Goal: Information Seeking & Learning: Learn about a topic

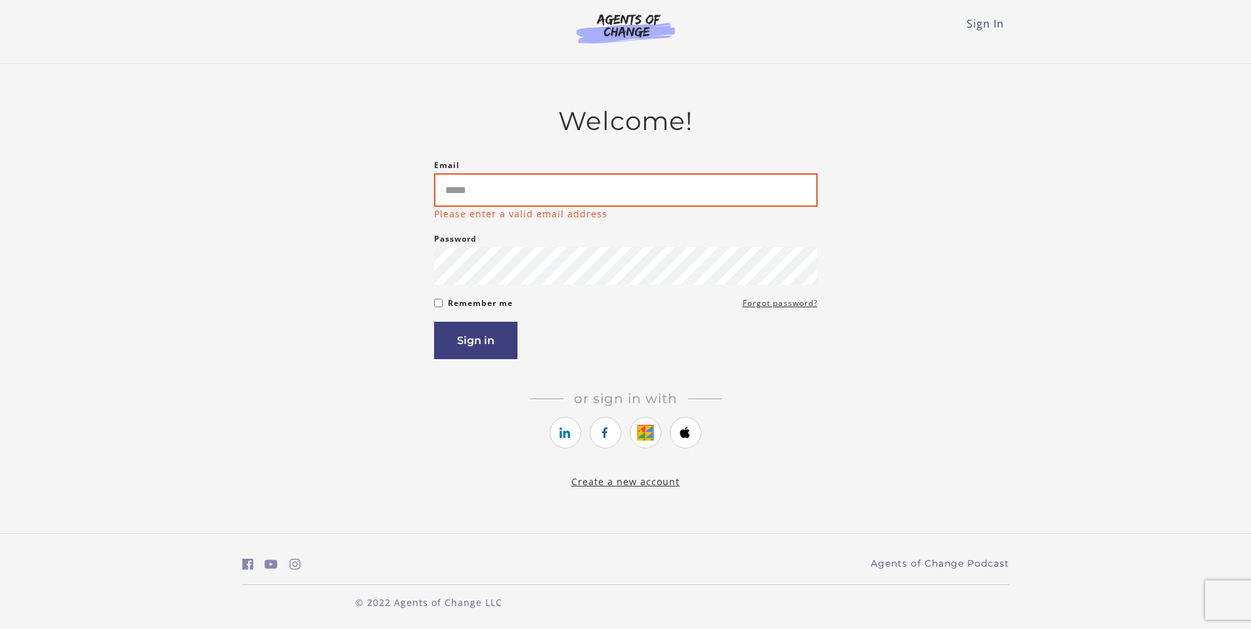
type input "**********"
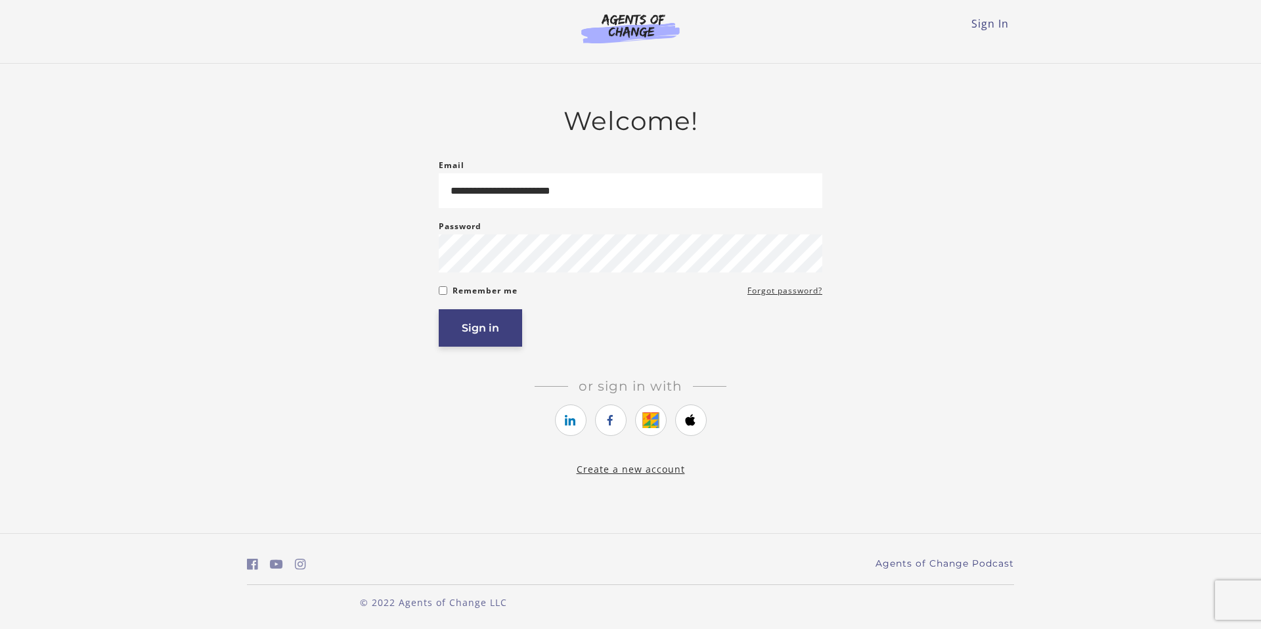
click at [499, 337] on button "Sign in" at bounding box center [480, 327] width 83 height 37
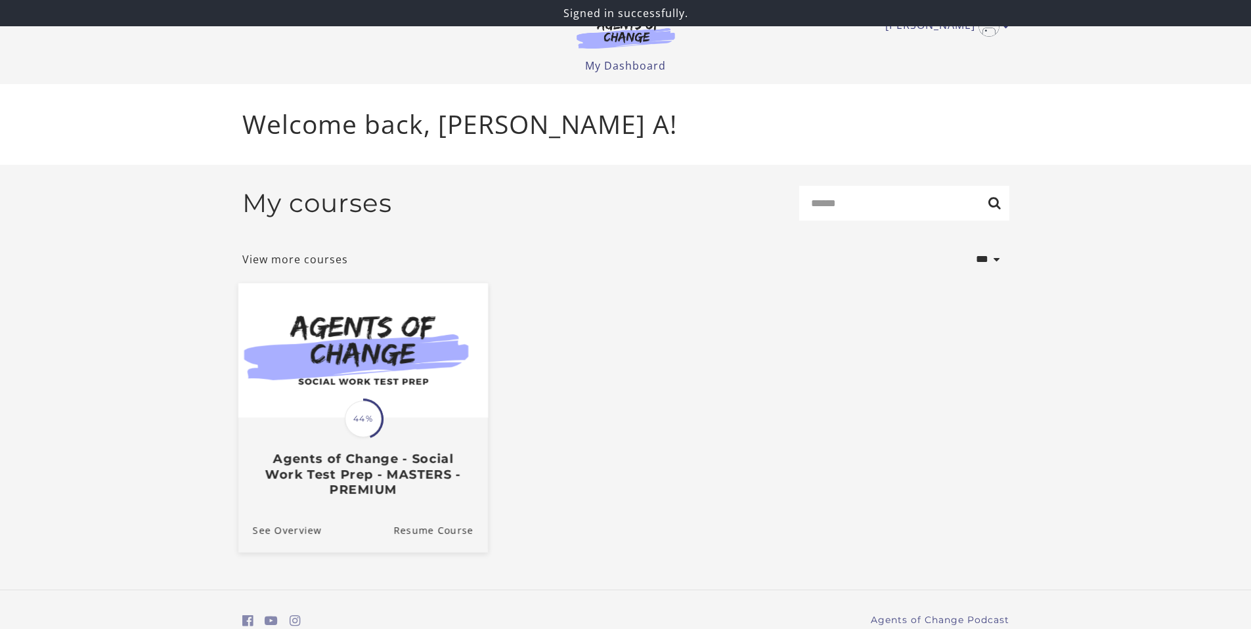
click at [410, 357] on img at bounding box center [363, 350] width 250 height 135
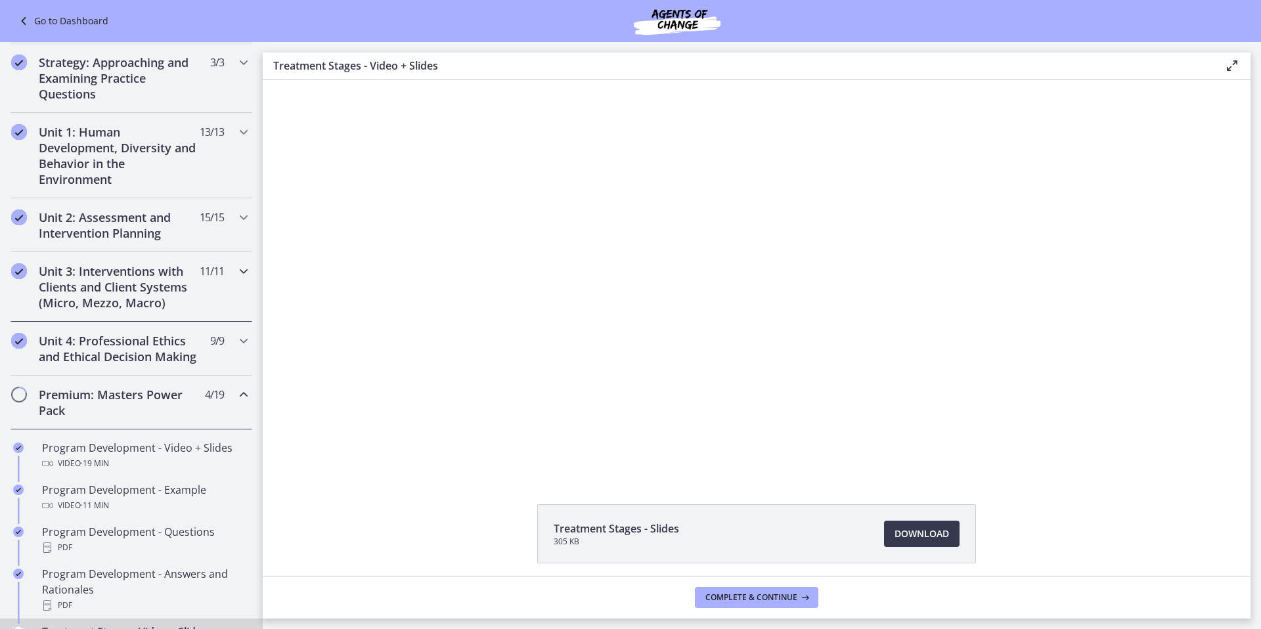
scroll to position [245, 0]
click at [220, 414] on div "Premium: Masters Power Pack 4 / 19 Completed" at bounding box center [132, 400] width 242 height 54
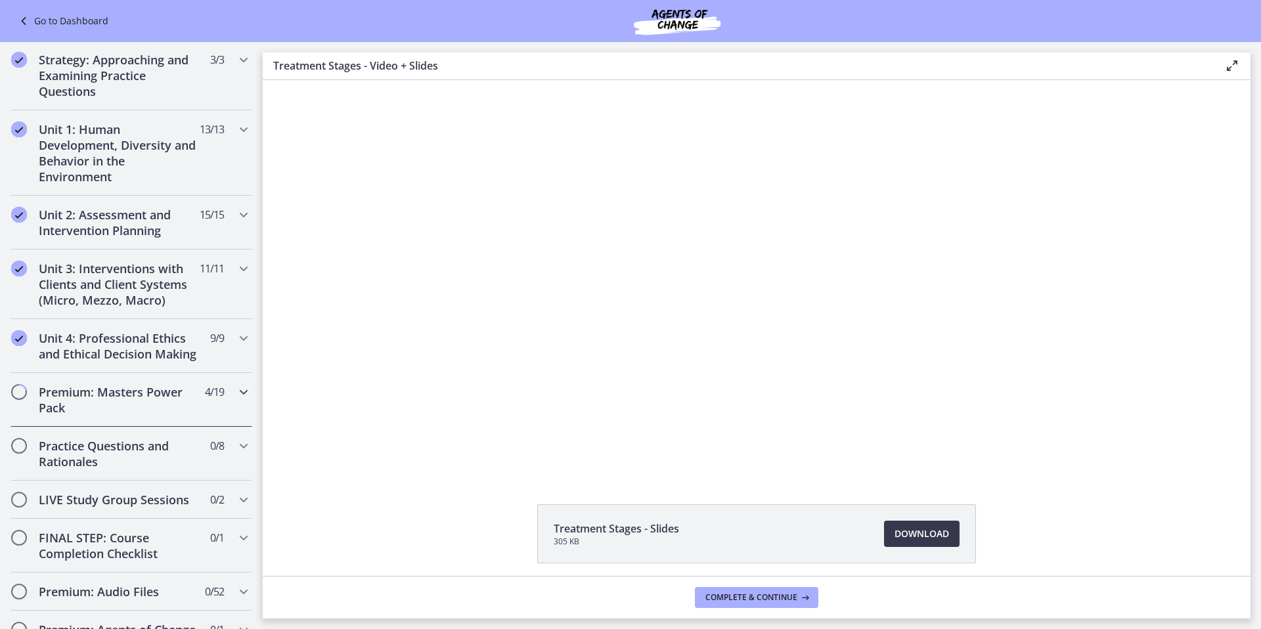
click at [221, 414] on div "Premium: Masters Power Pack 4 / 19 Completed" at bounding box center [132, 400] width 242 height 54
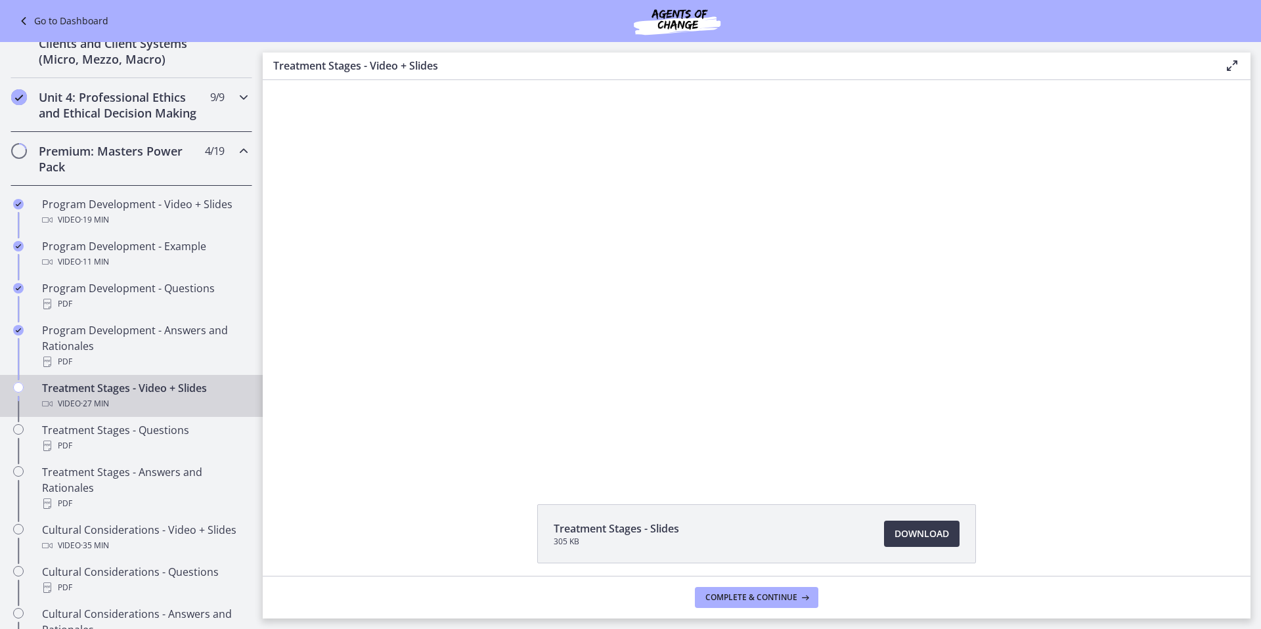
scroll to position [367, 0]
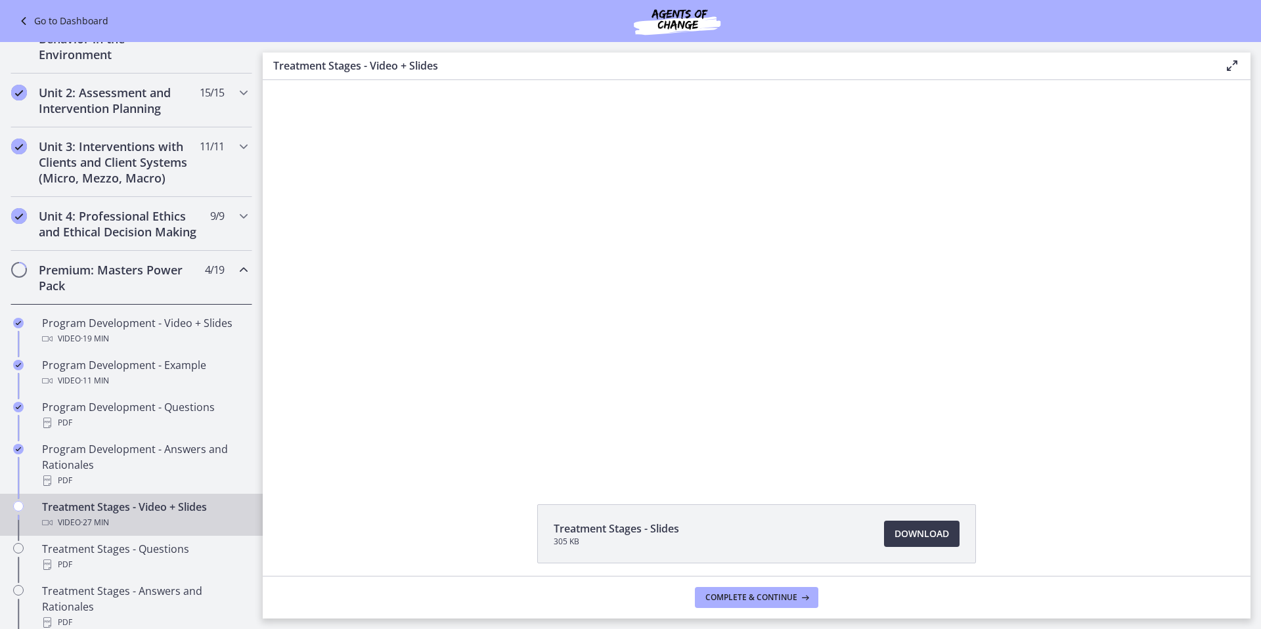
click at [185, 278] on h2 "Premium: Masters Power Pack" at bounding box center [119, 278] width 160 height 32
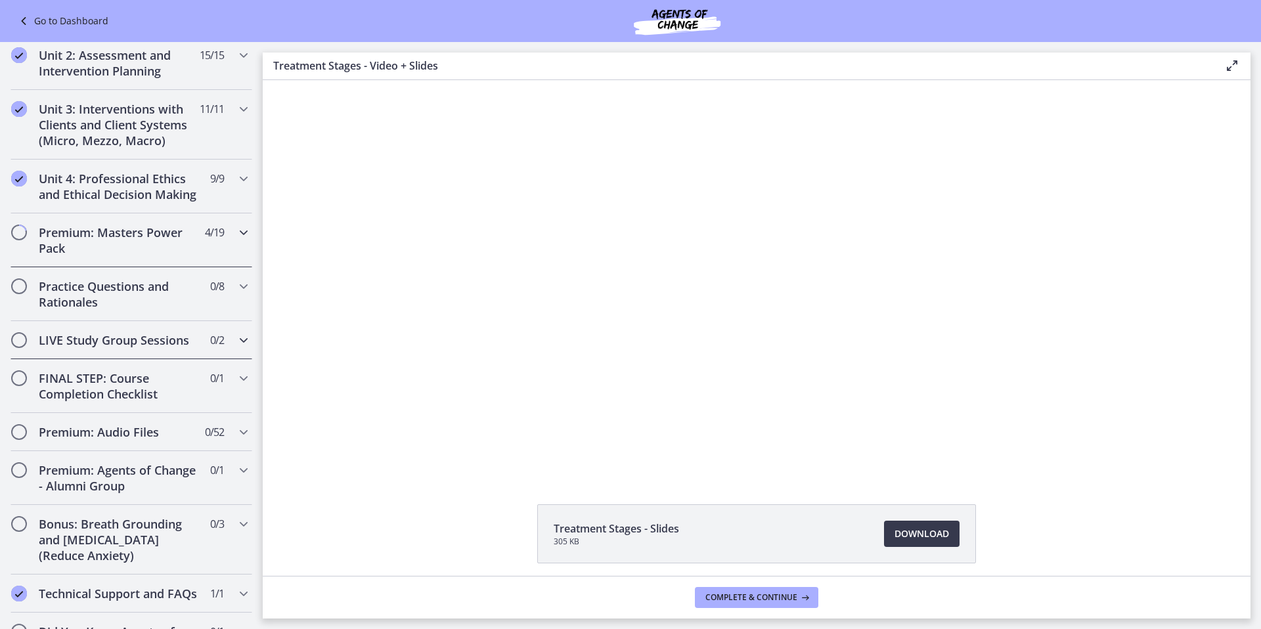
scroll to position [405, 0]
click at [173, 359] on div "LIVE Study Group Sessions 0 / 2 Completed" at bounding box center [132, 340] width 242 height 38
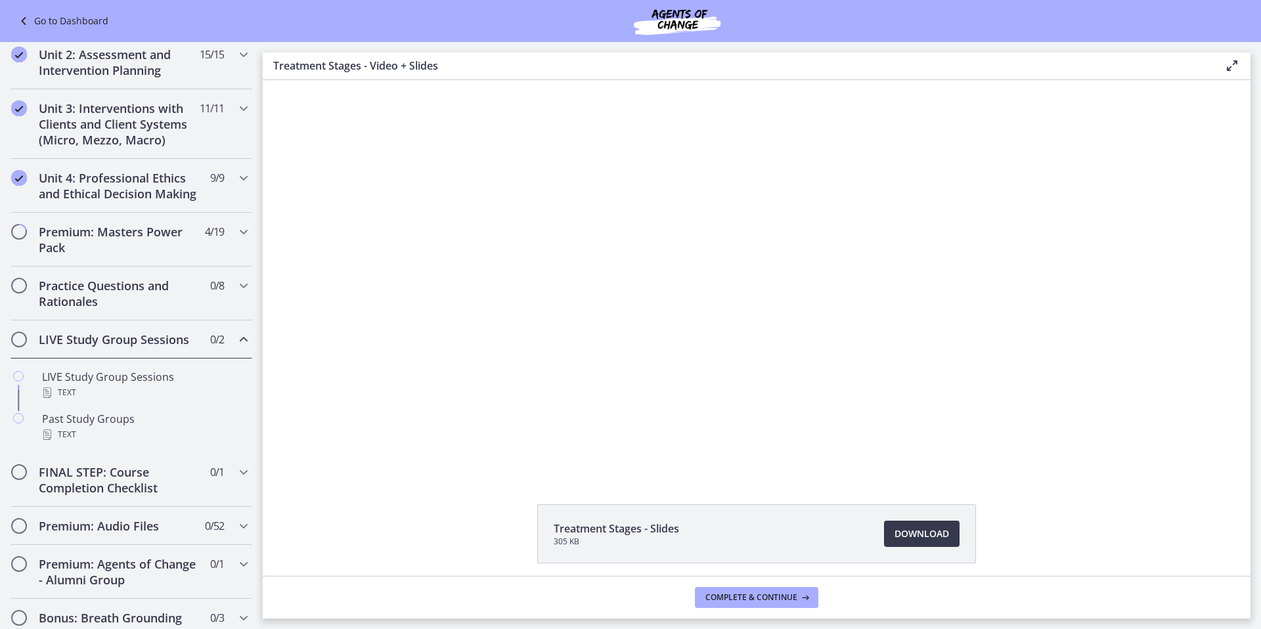
click at [174, 347] on h2 "LIVE Study Group Sessions" at bounding box center [119, 340] width 160 height 16
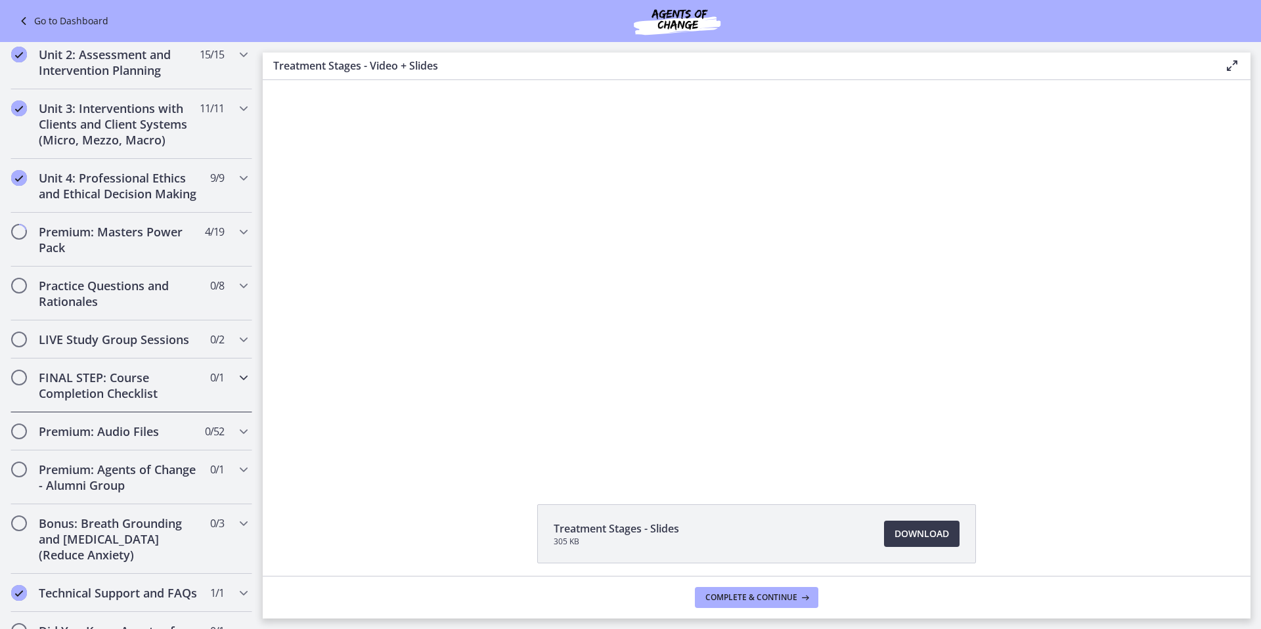
click at [175, 401] on h2 "FINAL STEP: Course Completion Checklist" at bounding box center [119, 386] width 160 height 32
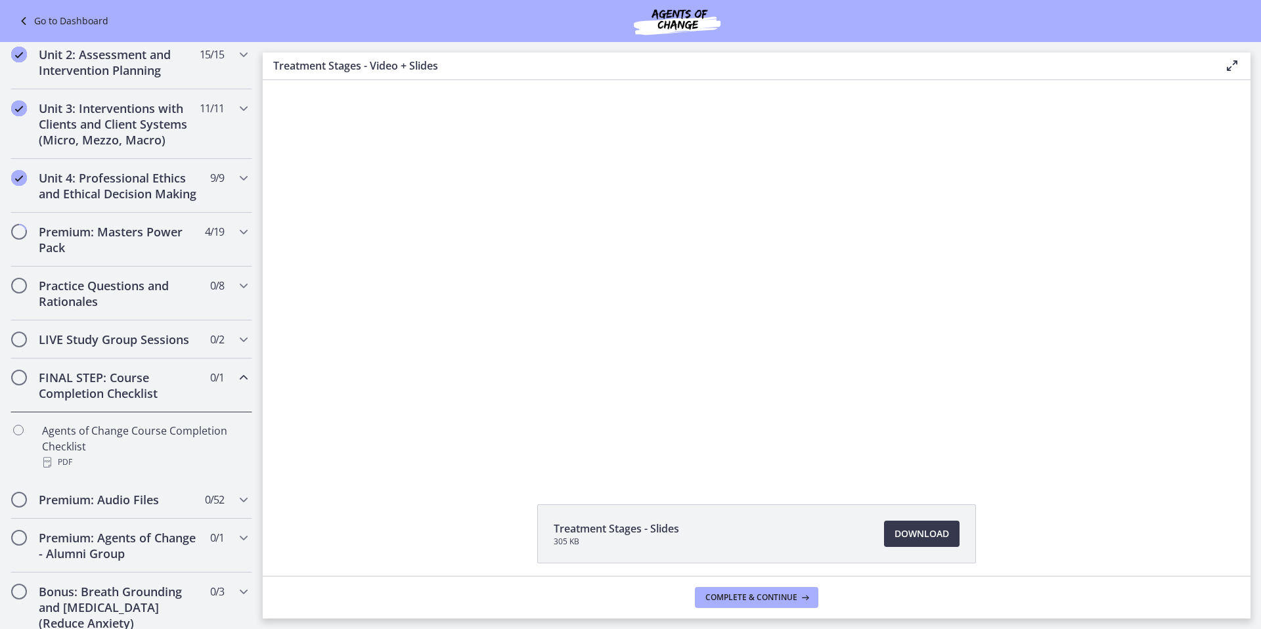
click at [174, 401] on h2 "FINAL STEP: Course Completion Checklist" at bounding box center [119, 386] width 160 height 32
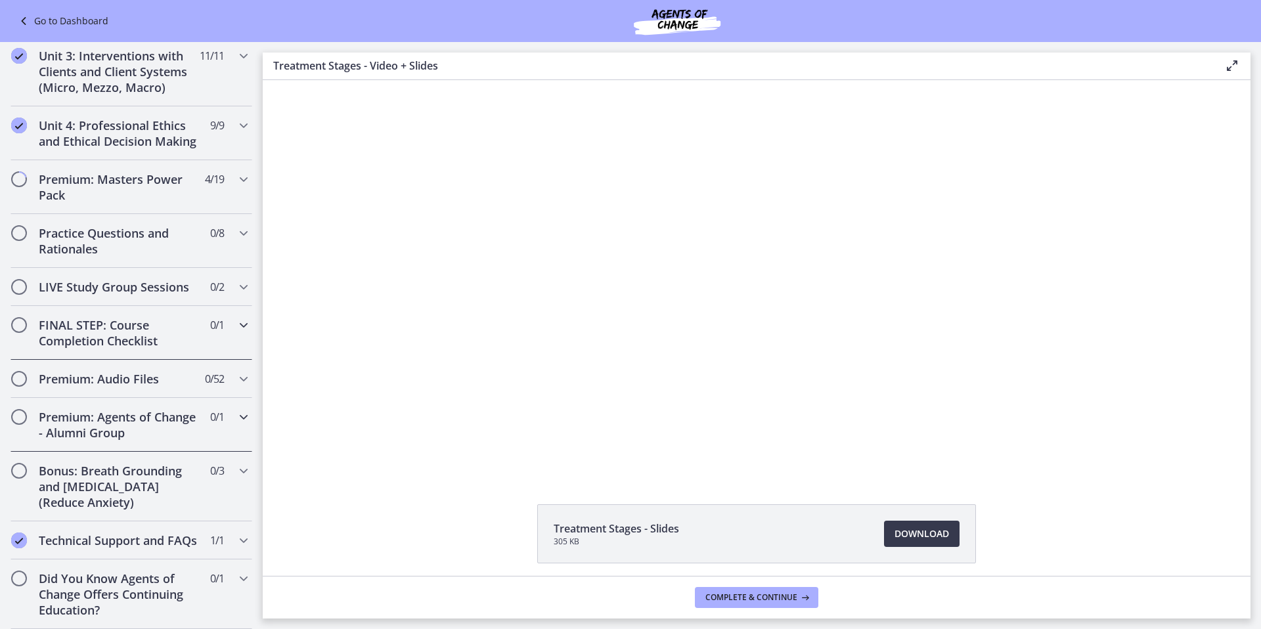
scroll to position [489, 0]
click at [151, 371] on h2 "Premium: Audio Files" at bounding box center [119, 379] width 160 height 16
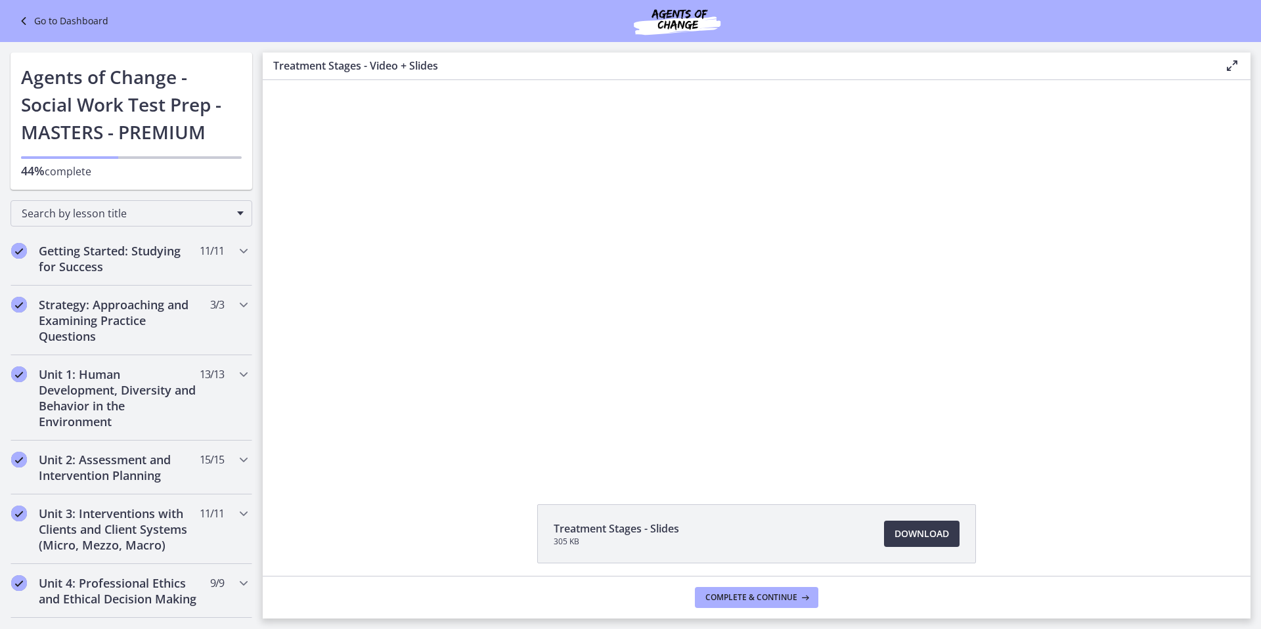
scroll to position [478, 0]
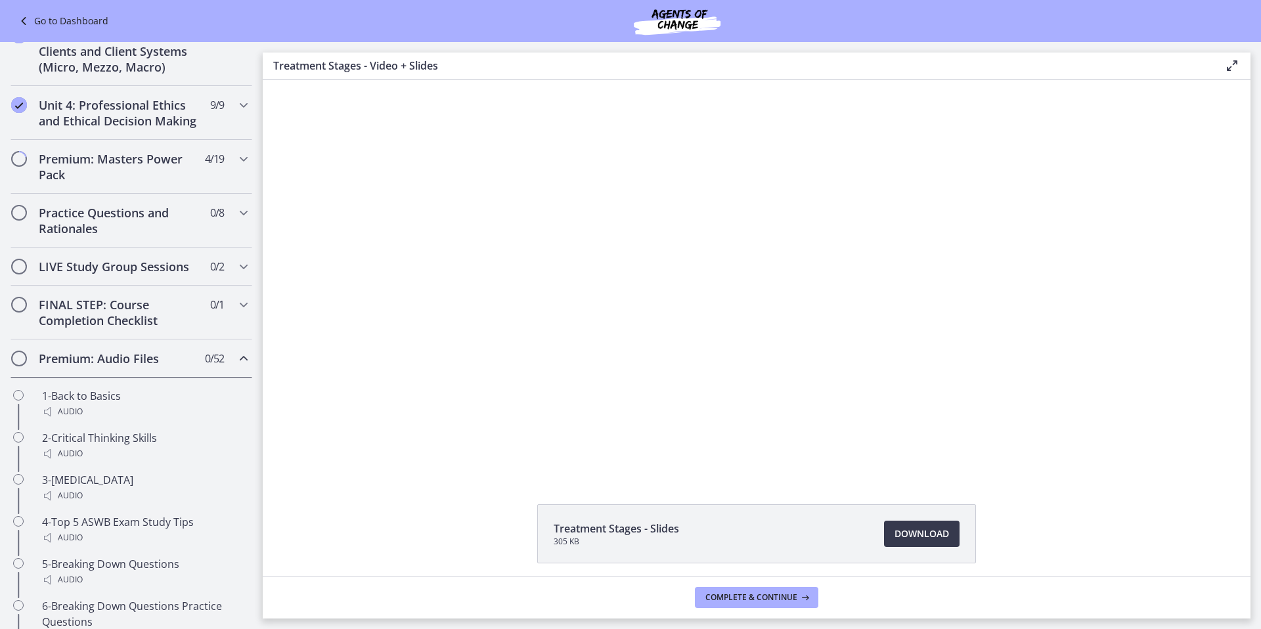
click at [148, 378] on div "Premium: Audio Files 0 / 52 Completed" at bounding box center [132, 359] width 242 height 38
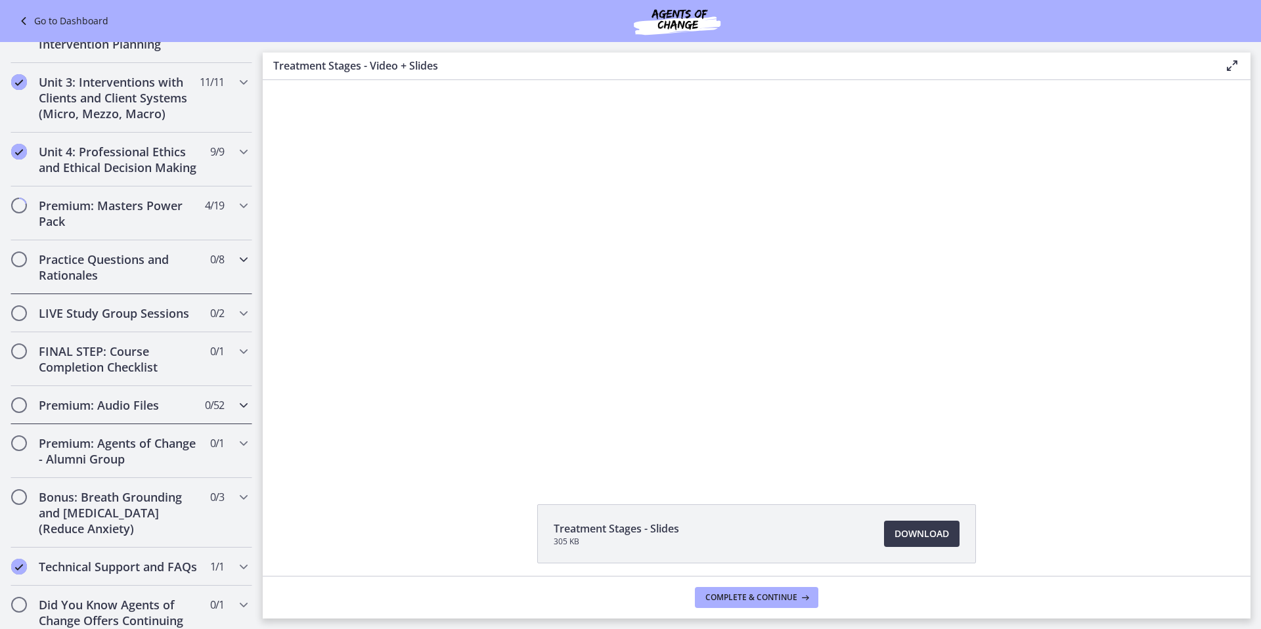
scroll to position [430, 0]
click at [127, 285] on h2 "Practice Questions and Rationales" at bounding box center [119, 270] width 160 height 32
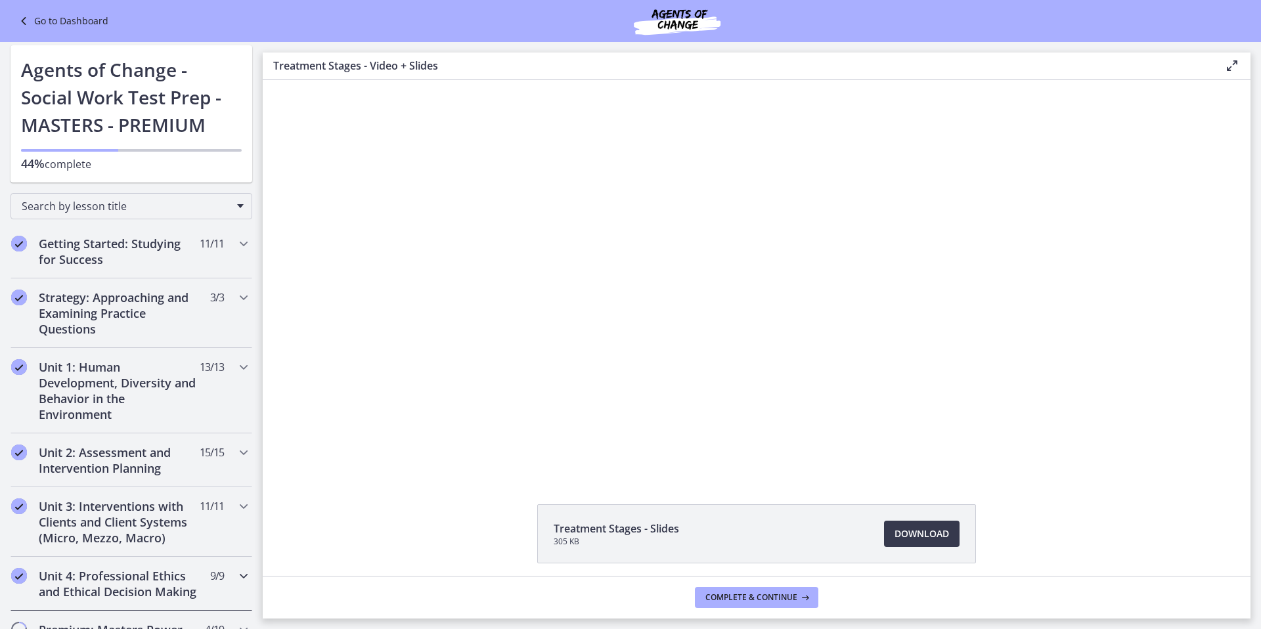
scroll to position [0, 0]
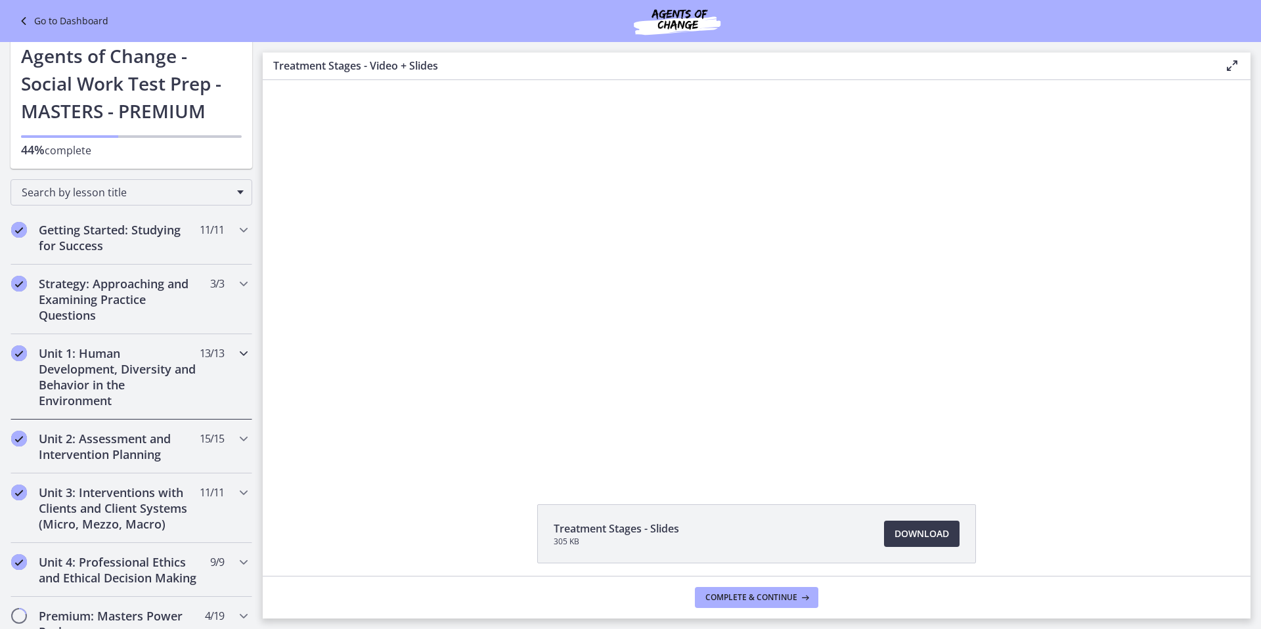
click at [135, 368] on h2 "Unit 1: Human Development, Diversity and Behavior in the Environment" at bounding box center [119, 376] width 160 height 63
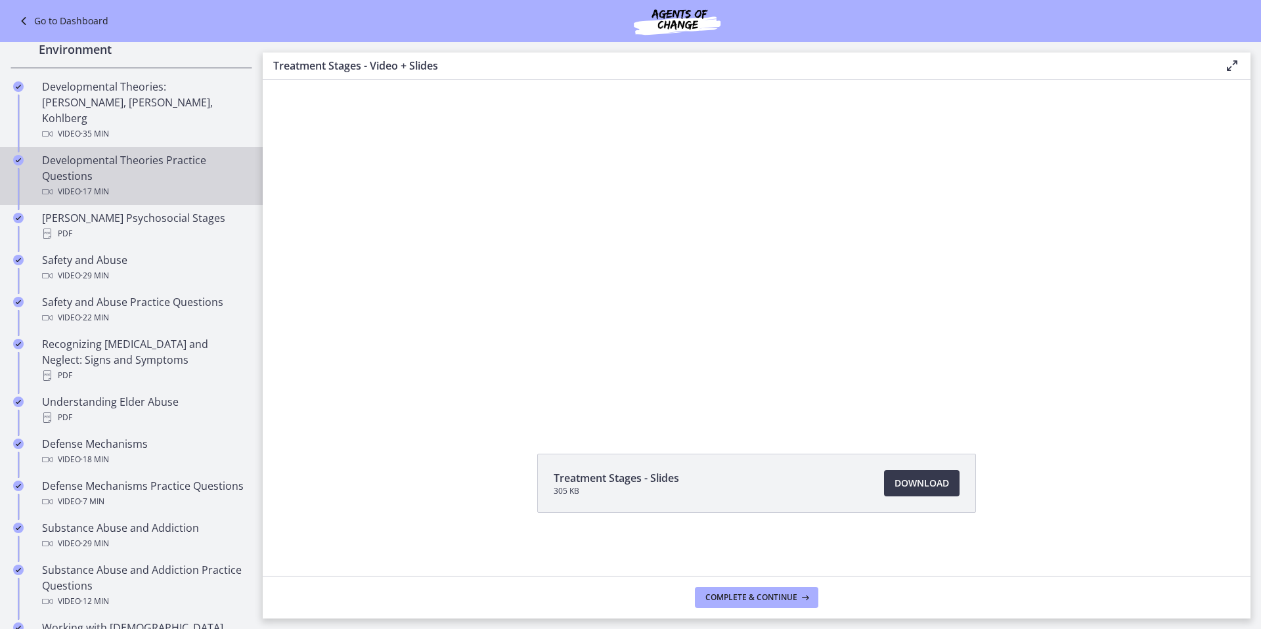
scroll to position [359, 0]
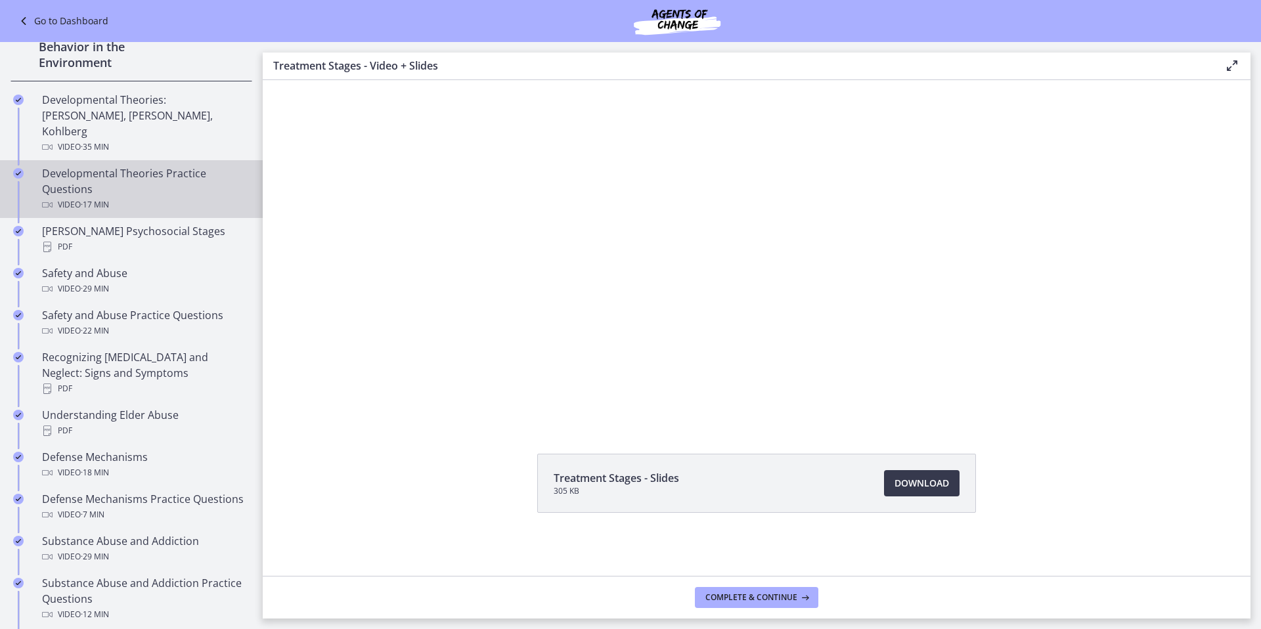
click at [145, 179] on div "Developmental Theories Practice Questions Video · 17 min" at bounding box center [144, 189] width 205 height 47
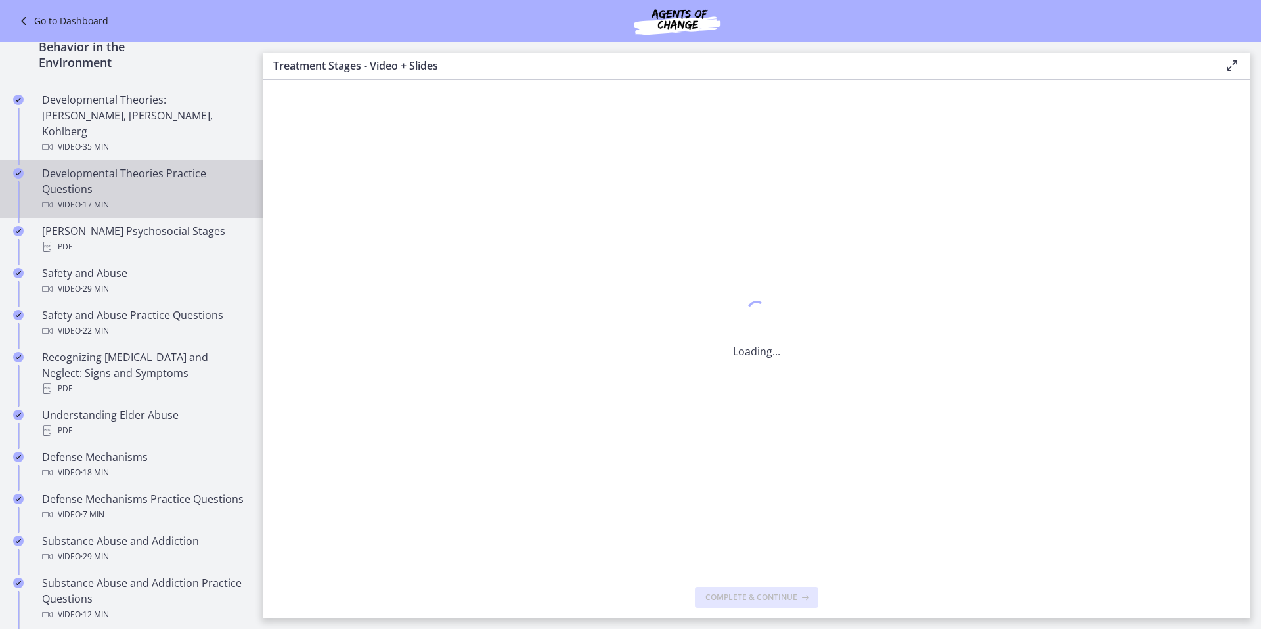
scroll to position [0, 0]
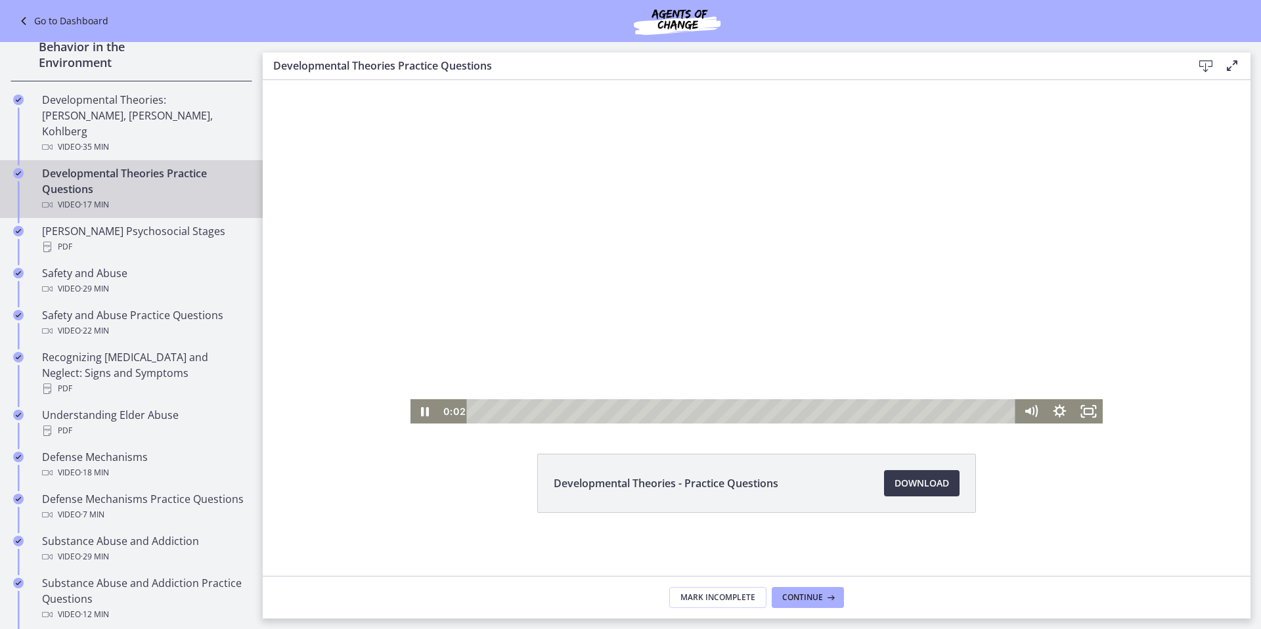
scroll to position [48, 0]
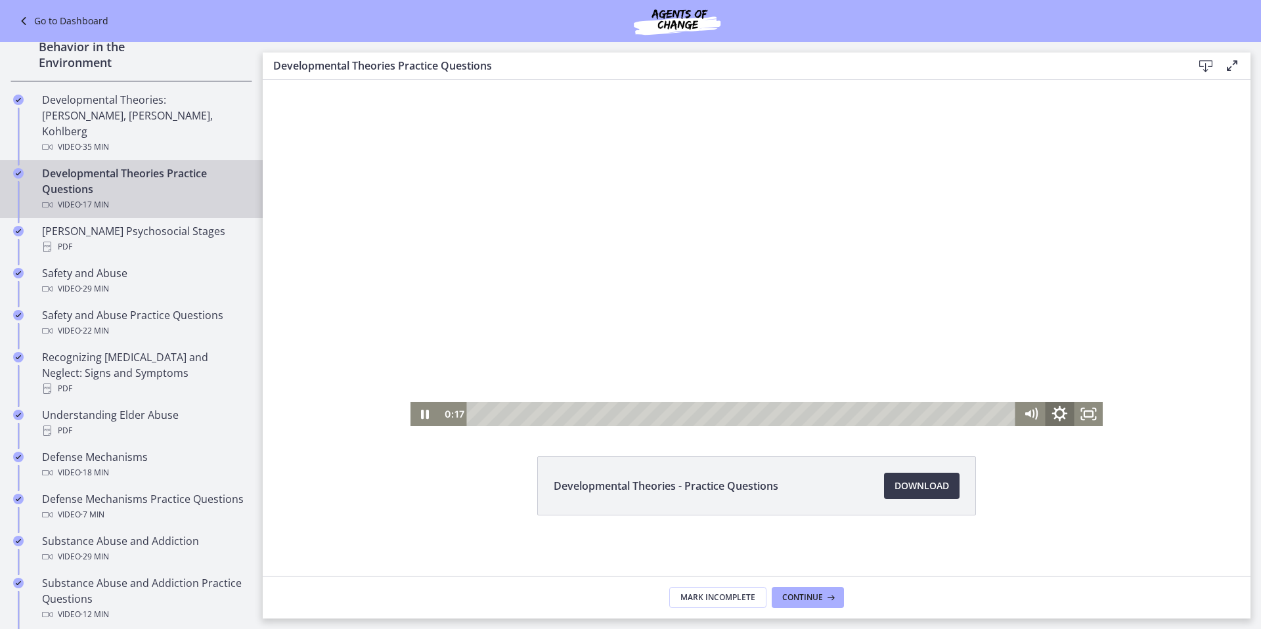
click at [1059, 414] on icon "Show settings menu" at bounding box center [1060, 414] width 16 height 16
click at [1048, 364] on span "Speed" at bounding box center [1042, 365] width 36 height 24
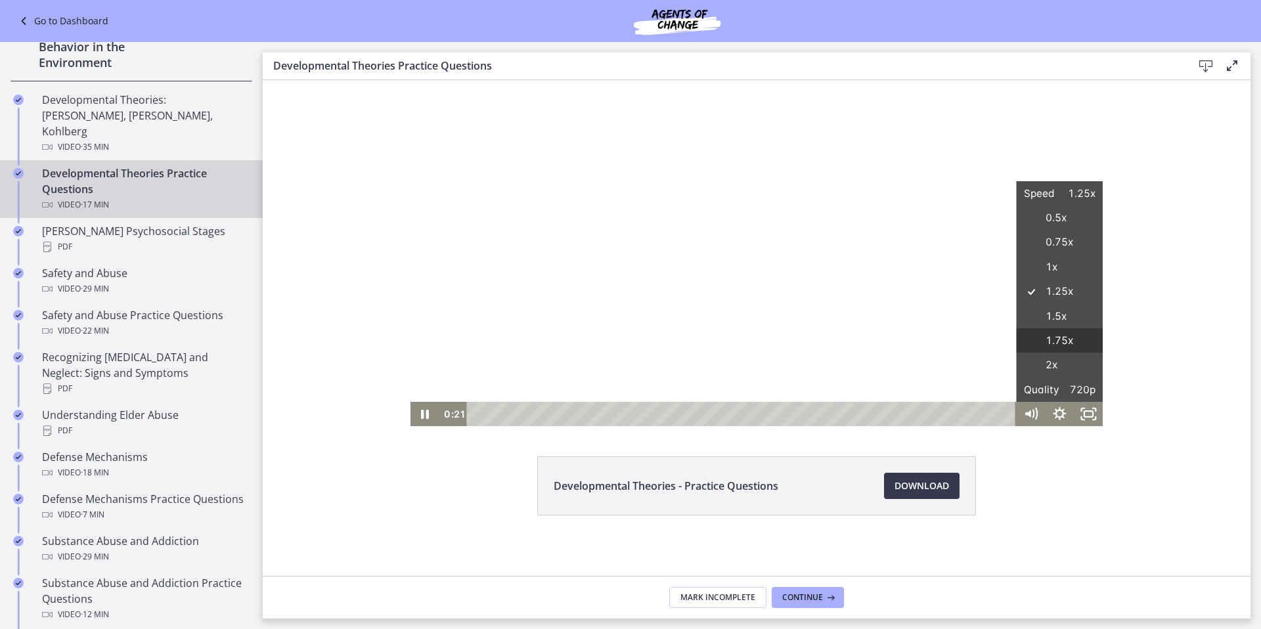
click at [1055, 342] on label "1.75x" at bounding box center [1060, 340] width 87 height 25
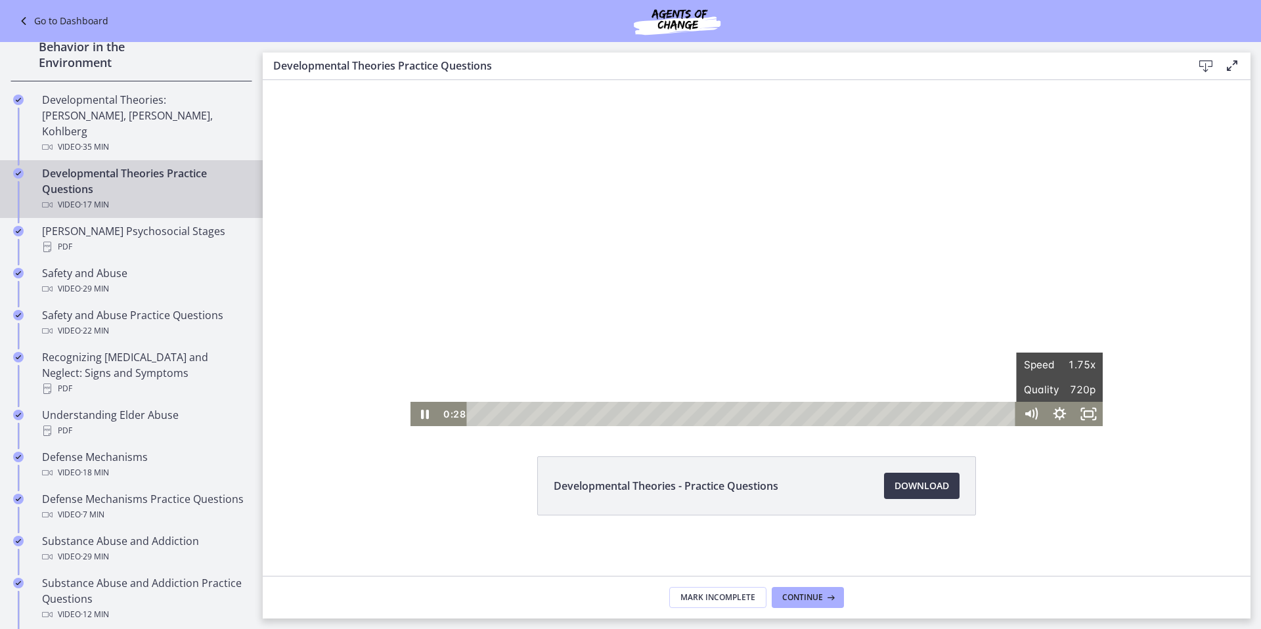
scroll to position [51, 0]
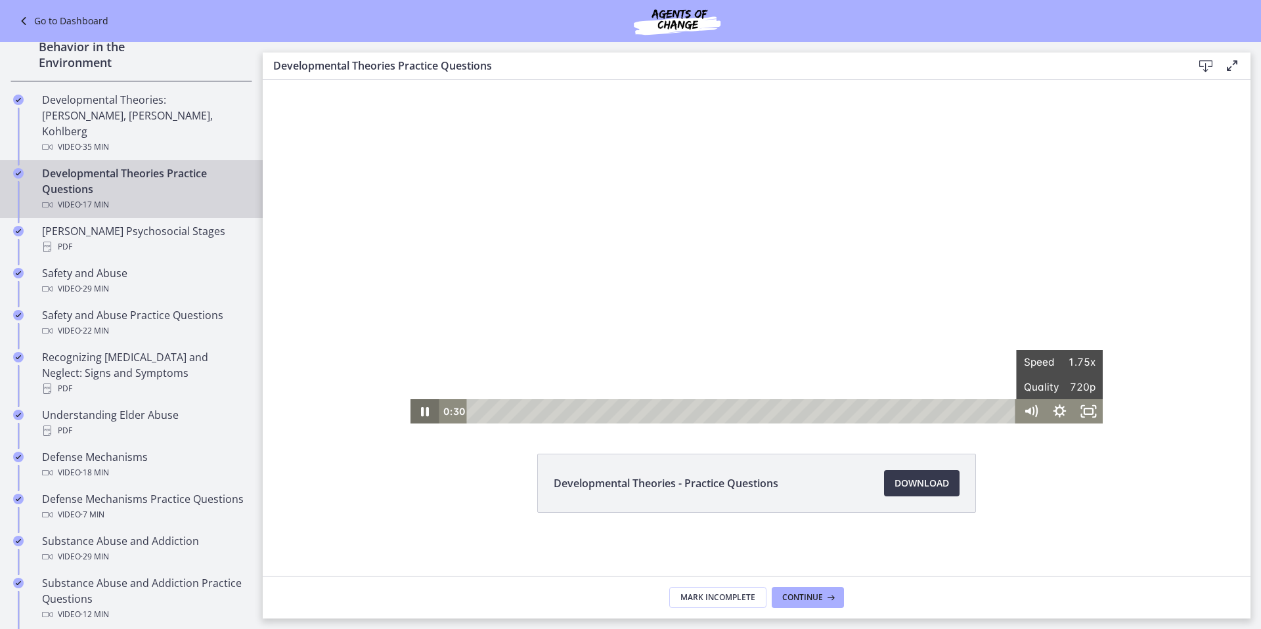
click at [422, 409] on icon "Pause" at bounding box center [425, 411] width 8 height 9
click at [424, 409] on icon "Play Video" at bounding box center [425, 411] width 29 height 24
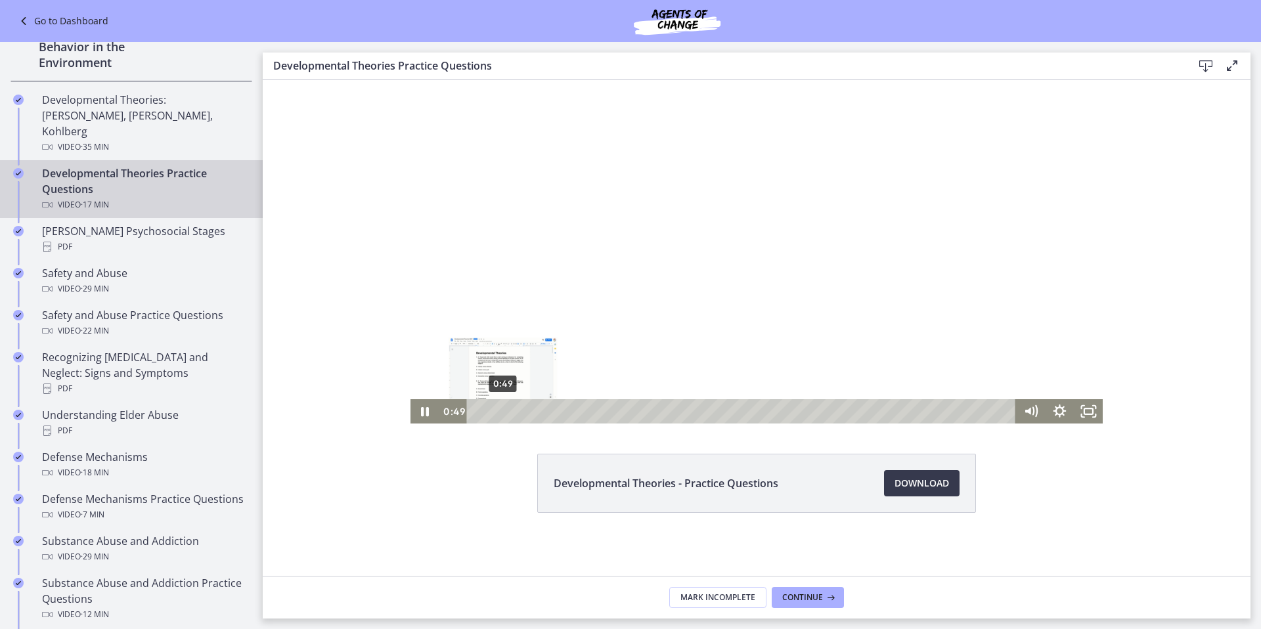
click at [498, 410] on div "0:49" at bounding box center [743, 411] width 532 height 24
click at [505, 410] on div "1:03" at bounding box center [743, 411] width 532 height 24
click at [515, 410] on div "1:22" at bounding box center [743, 411] width 532 height 24
click at [525, 411] on div "1:43" at bounding box center [743, 411] width 532 height 24
click at [539, 412] on div "2:01" at bounding box center [743, 411] width 532 height 24
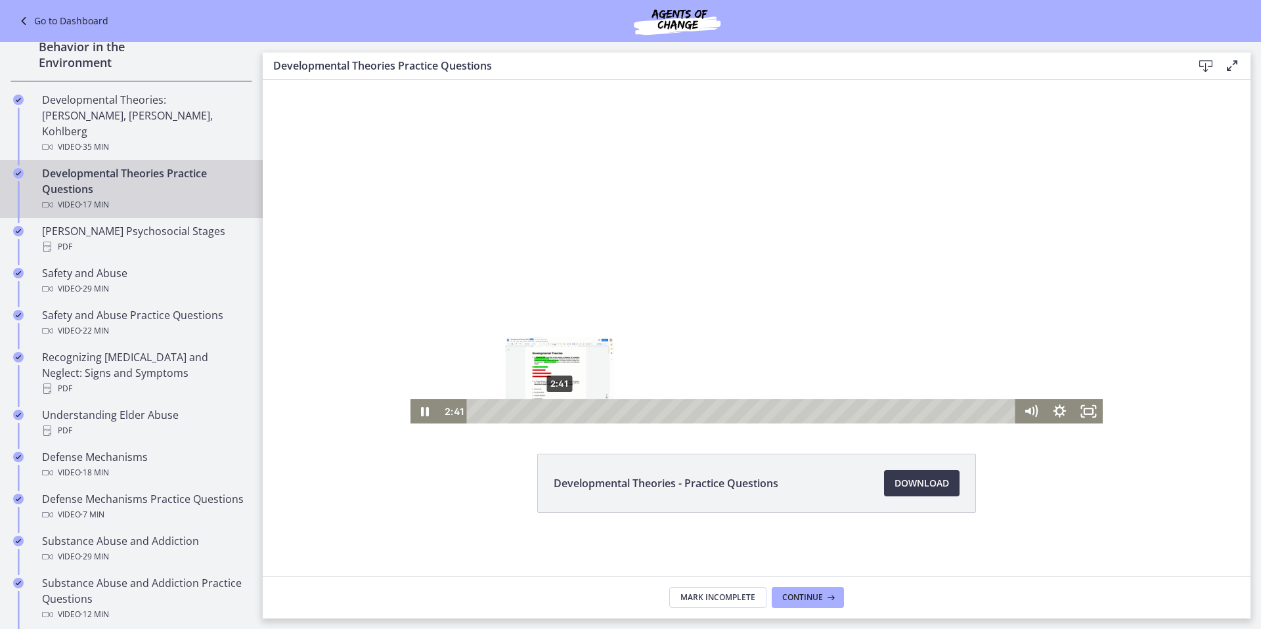
click at [555, 413] on div "2:41" at bounding box center [743, 411] width 532 height 24
click at [419, 410] on icon "Pause" at bounding box center [424, 411] width 29 height 24
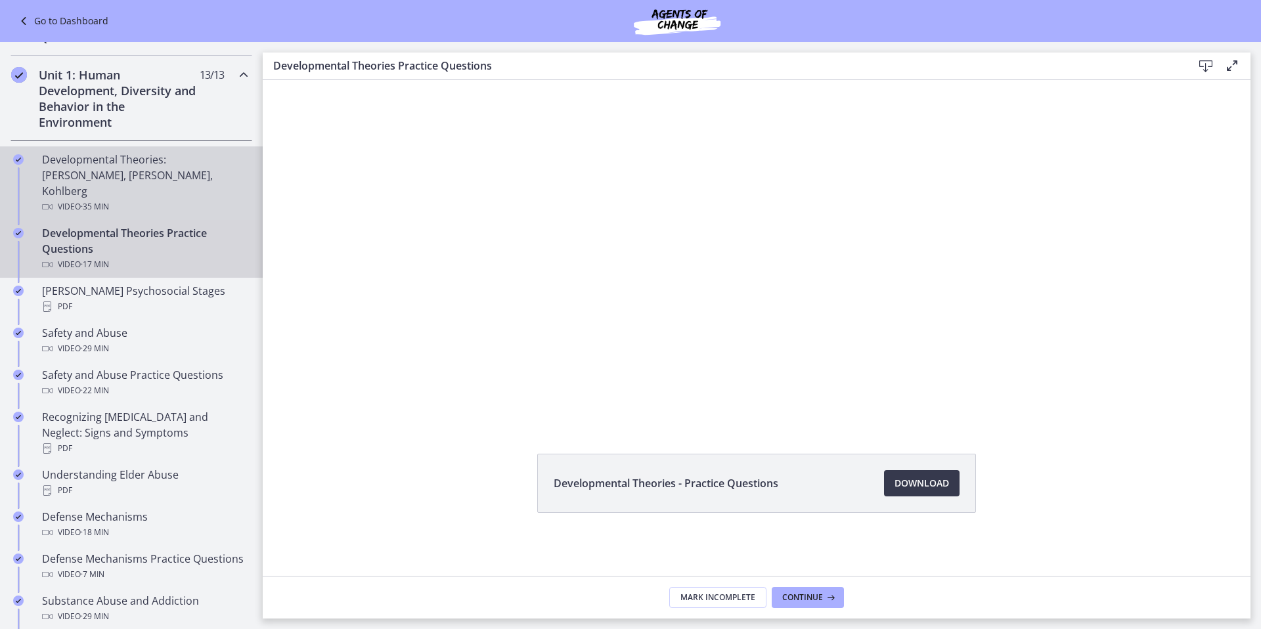
click at [104, 199] on span "· 35 min" at bounding box center [95, 207] width 28 height 16
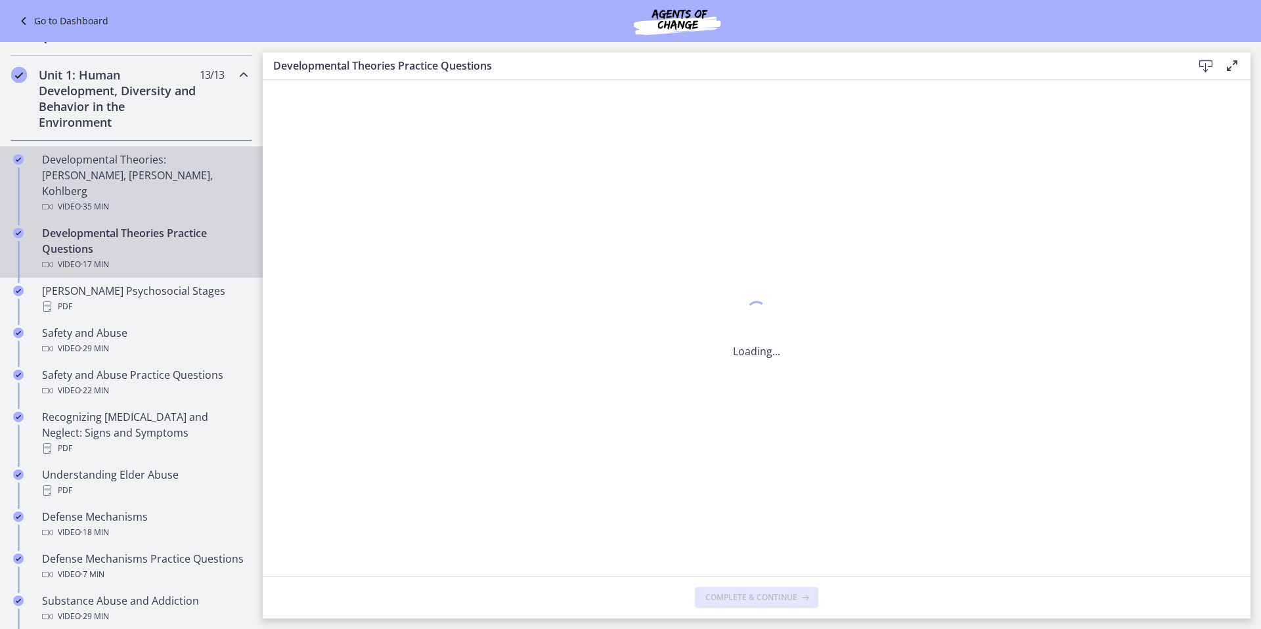
scroll to position [0, 0]
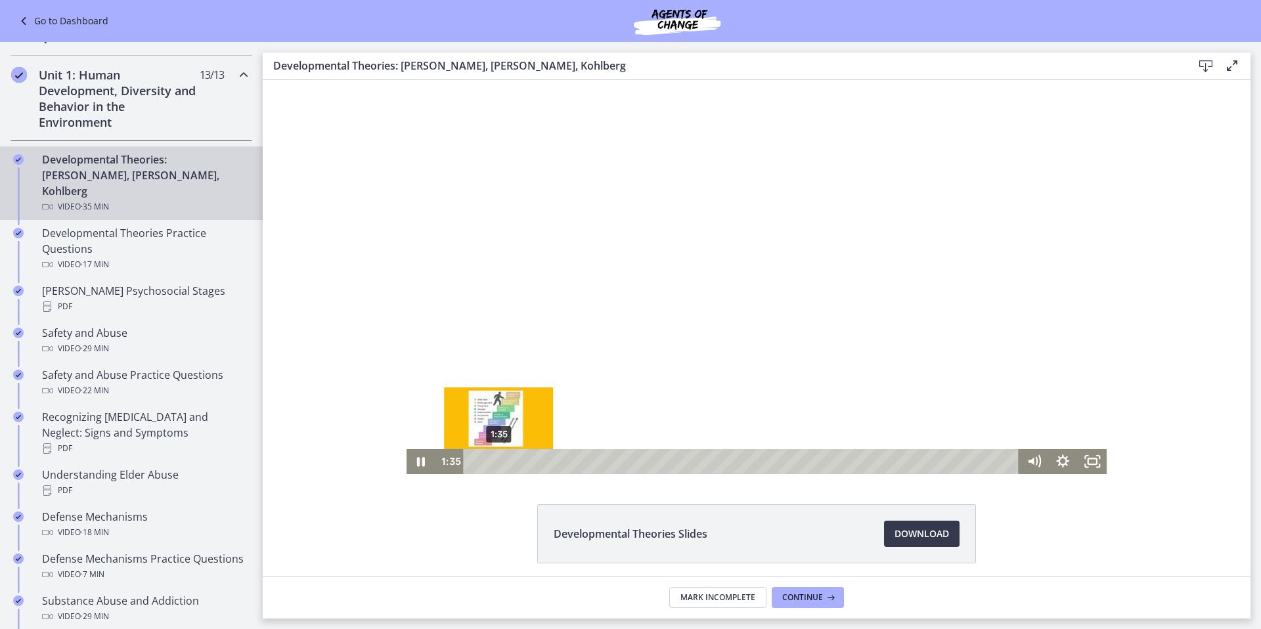
click at [494, 460] on div "1:35" at bounding box center [743, 461] width 538 height 25
click at [508, 460] on div "2:31" at bounding box center [743, 461] width 538 height 25
click at [520, 460] on div "3:14" at bounding box center [743, 461] width 538 height 25
click at [487, 458] on div "1:07" at bounding box center [743, 461] width 538 height 25
click at [490, 460] on div "Playbar" at bounding box center [494, 462] width 8 height 8
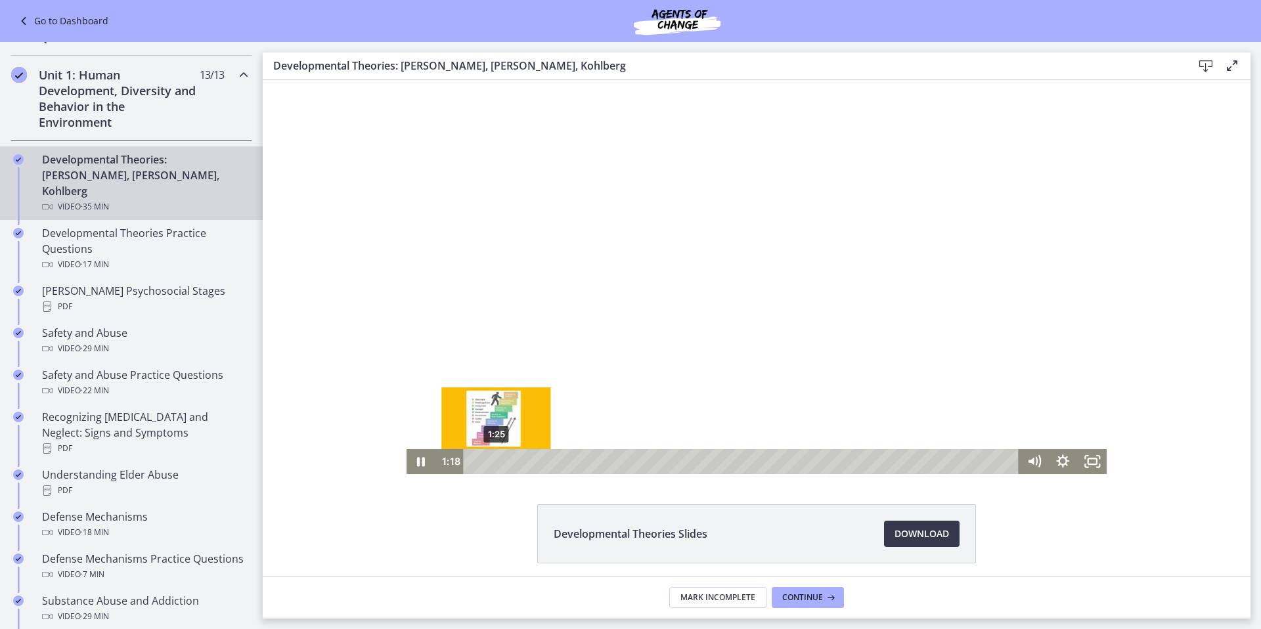
click at [491, 460] on div "Playbar" at bounding box center [495, 462] width 8 height 8
click at [495, 460] on div "Playbar" at bounding box center [499, 462] width 8 height 8
click at [497, 460] on div "Playbar" at bounding box center [499, 462] width 8 height 8
click at [500, 460] on div "Playbar" at bounding box center [502, 462] width 8 height 8
click at [503, 462] on div "Playbar" at bounding box center [507, 462] width 8 height 8
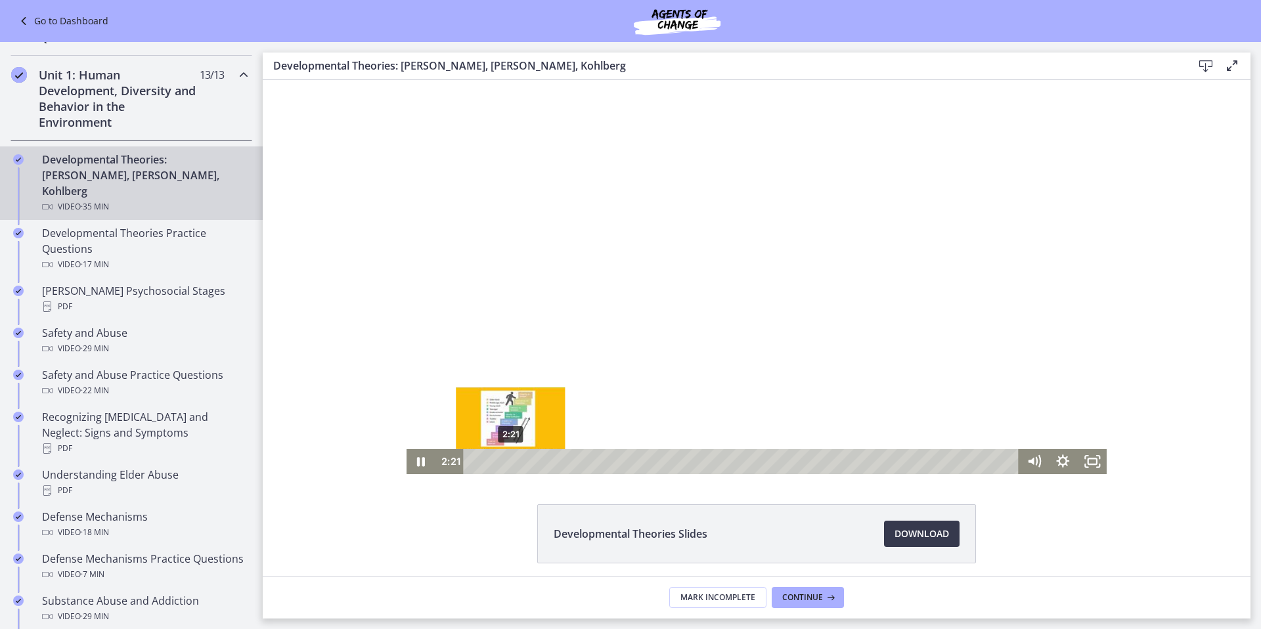
click at [506, 462] on div "Playbar" at bounding box center [510, 462] width 8 height 8
click at [511, 462] on div "Playbar" at bounding box center [515, 462] width 8 height 8
click at [515, 462] on div "Playbar" at bounding box center [515, 462] width 8 height 8
click at [521, 463] on div "3:14" at bounding box center [743, 461] width 538 height 25
click at [417, 460] on icon "Pause" at bounding box center [420, 462] width 35 height 30
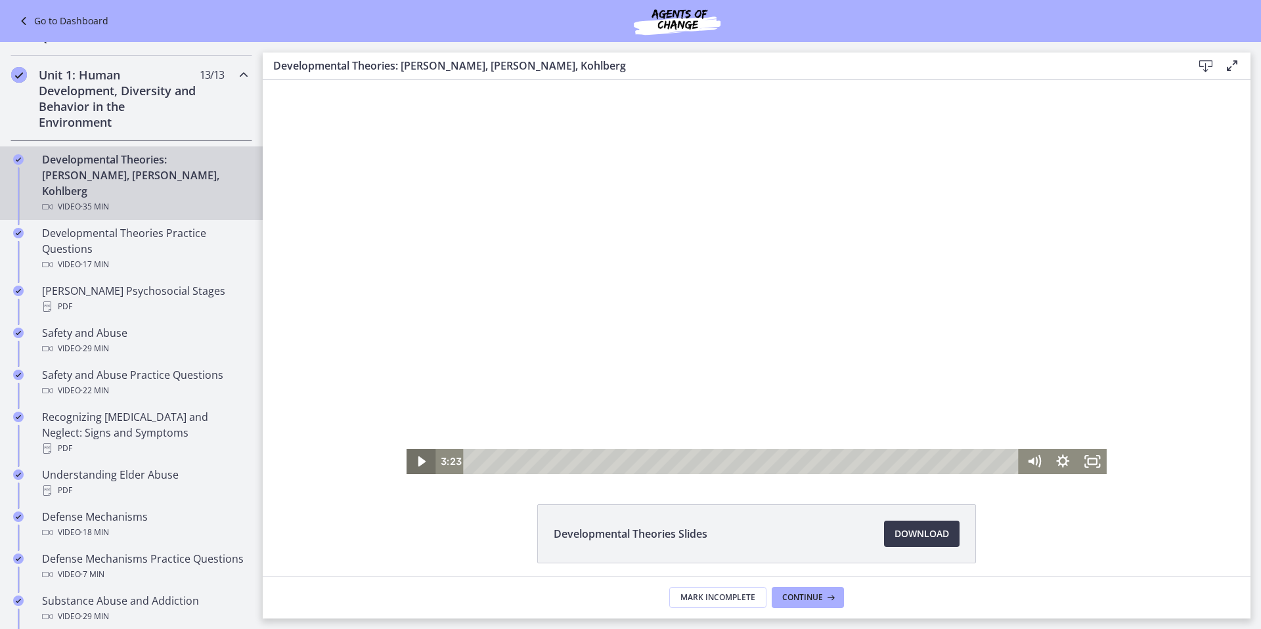
click at [424, 464] on icon "Play Video" at bounding box center [421, 461] width 29 height 25
click at [420, 463] on icon "Pause" at bounding box center [421, 461] width 8 height 9
click at [527, 462] on div "Playbar" at bounding box center [528, 462] width 8 height 8
click at [531, 461] on div "Playbar" at bounding box center [531, 462] width 8 height 8
click at [535, 462] on div "Playbar" at bounding box center [539, 462] width 8 height 8
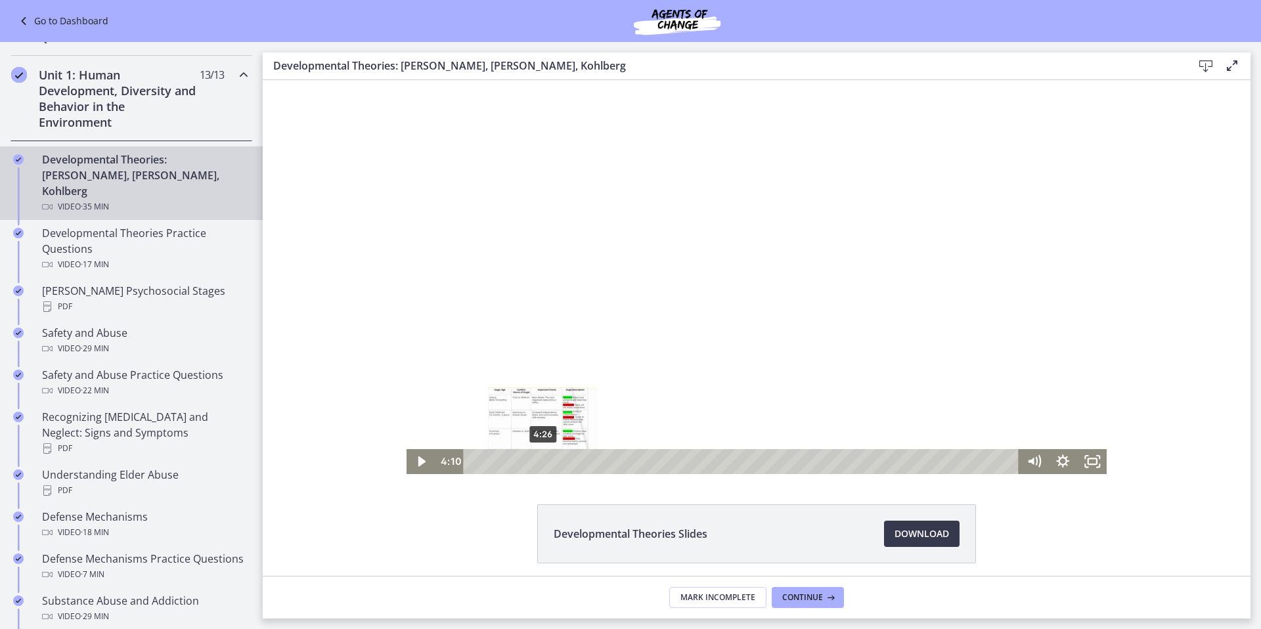
click at [539, 462] on div "4:26" at bounding box center [743, 461] width 538 height 25
click at [543, 463] on div "4:44" at bounding box center [743, 461] width 538 height 25
click at [418, 465] on icon "Play Video" at bounding box center [422, 462] width 9 height 12
click at [547, 459] on div "4:59" at bounding box center [743, 461] width 538 height 25
click at [552, 460] on div "5:17" at bounding box center [743, 461] width 538 height 25
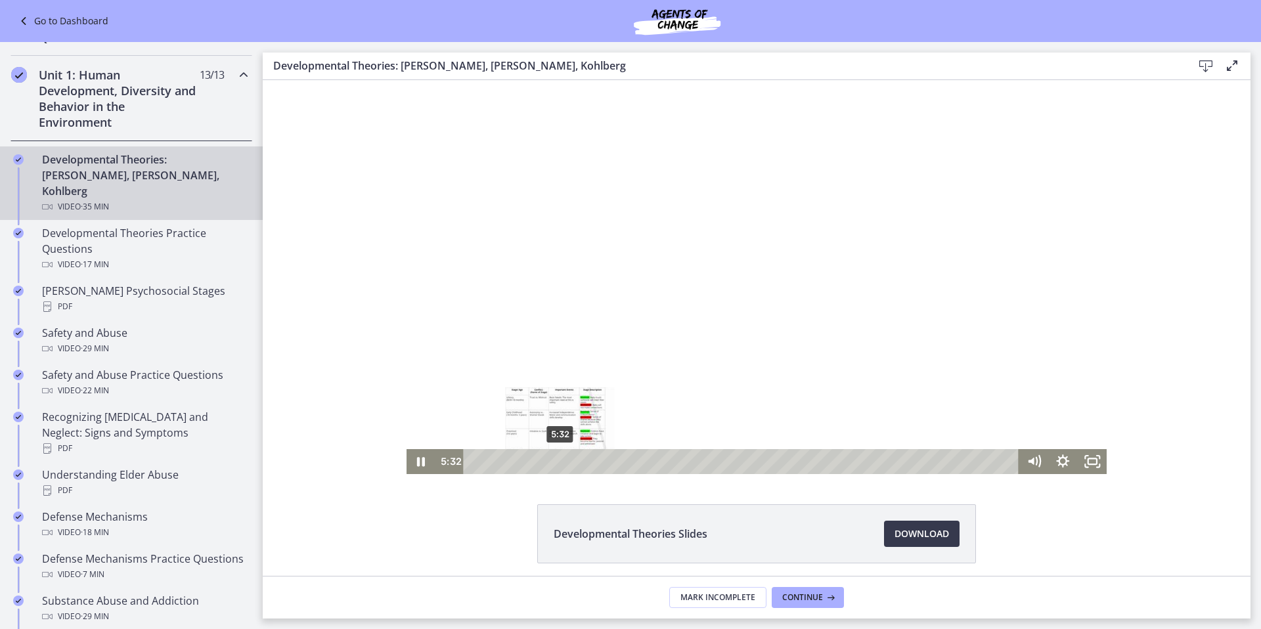
click at [556, 459] on div "Playbar" at bounding box center [560, 462] width 8 height 8
click at [559, 459] on div "Playbar" at bounding box center [563, 462] width 8 height 8
click at [564, 460] on div "6:03" at bounding box center [743, 461] width 538 height 25
click at [569, 459] on div "6:23" at bounding box center [743, 461] width 538 height 25
click at [575, 460] on div "6:51" at bounding box center [743, 461] width 538 height 25
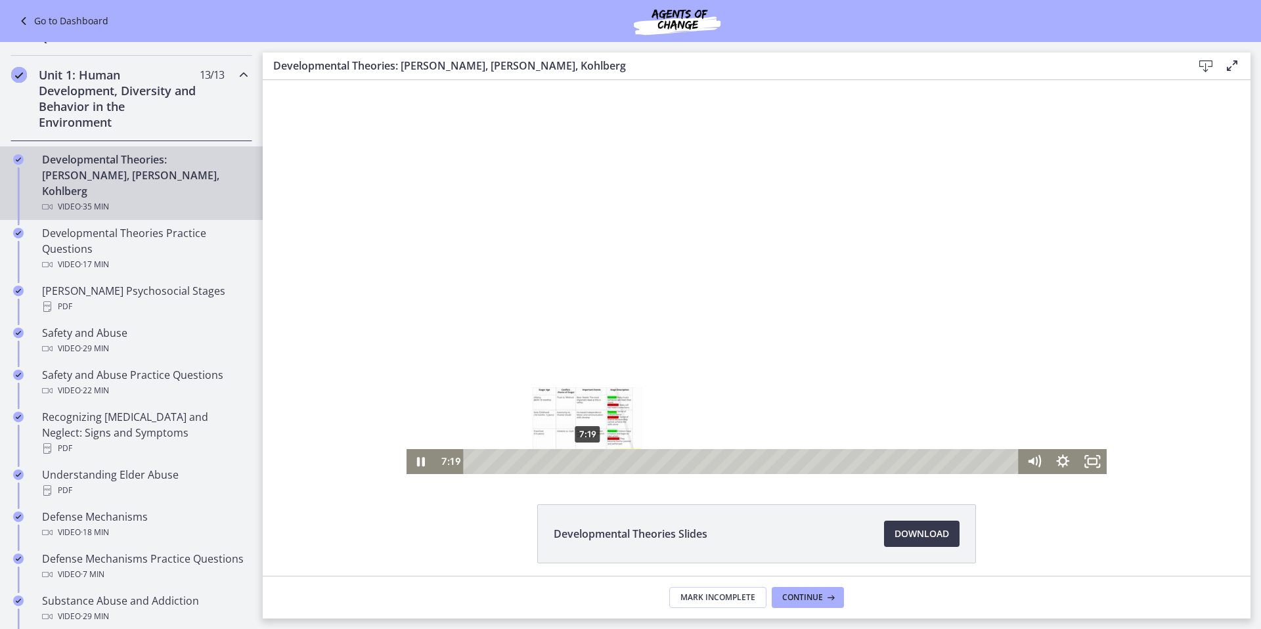
click at [583, 461] on div "7:19" at bounding box center [743, 461] width 538 height 25
click at [590, 462] on div "7:47" at bounding box center [743, 461] width 538 height 25
click at [594, 462] on div "8:00" at bounding box center [743, 461] width 538 height 25
click at [599, 462] on div "8:23" at bounding box center [743, 461] width 538 height 25
click at [417, 464] on icon "Pause" at bounding box center [421, 461] width 8 height 9
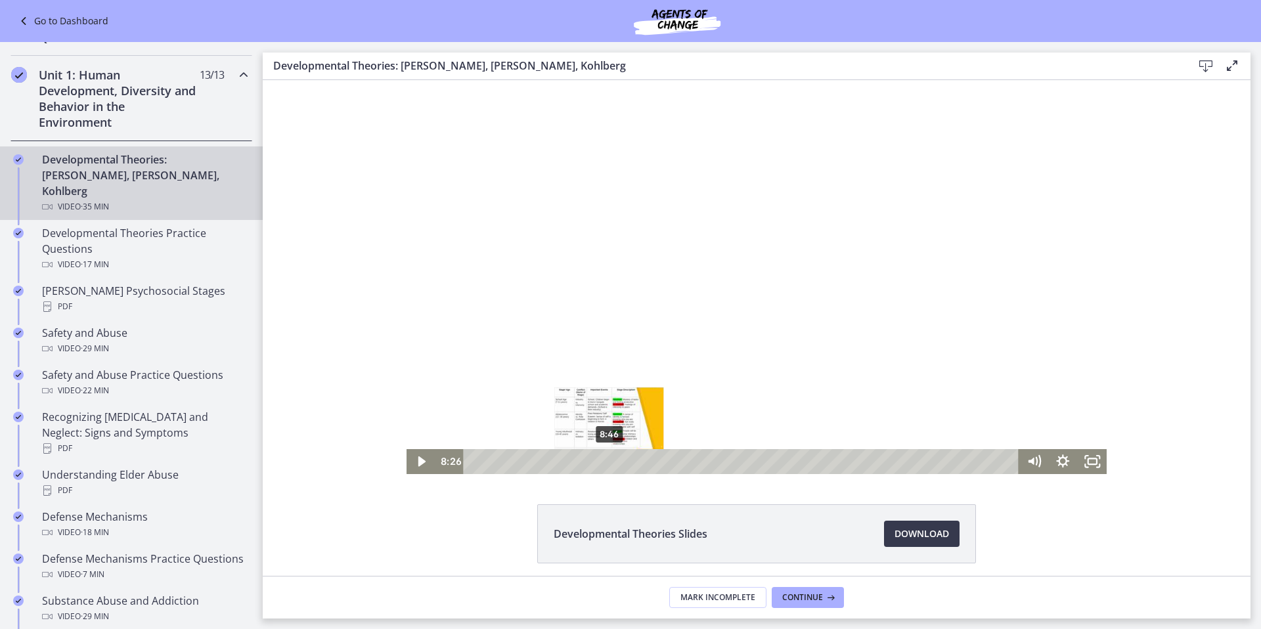
click at [605, 461] on div "8:46" at bounding box center [743, 461] width 538 height 25
click at [613, 461] on div "9:17" at bounding box center [743, 461] width 538 height 25
click at [622, 462] on div "9:52" at bounding box center [743, 461] width 538 height 25
click at [629, 462] on div "10:18" at bounding box center [743, 461] width 538 height 25
click at [638, 461] on div "10:38" at bounding box center [743, 461] width 538 height 25
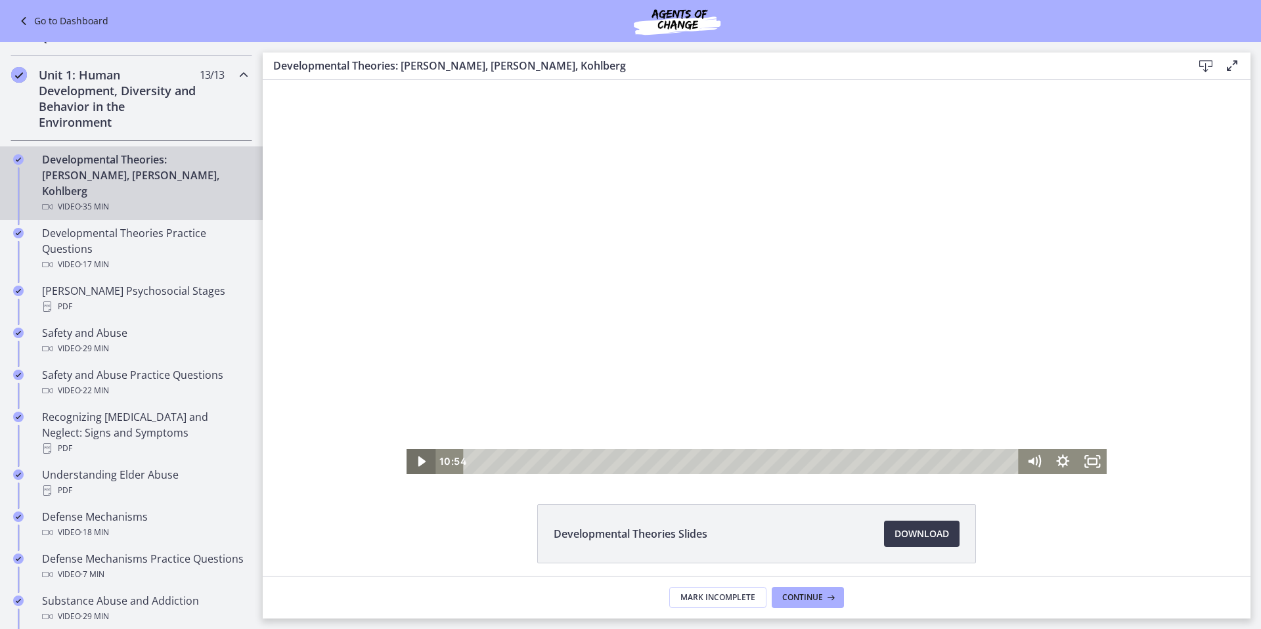
click at [412, 461] on icon "Play Video" at bounding box center [421, 461] width 29 height 25
click at [646, 462] on div "11:22" at bounding box center [743, 461] width 538 height 25
click at [654, 462] on div "11:52" at bounding box center [743, 461] width 538 height 25
click at [660, 462] on div "12:20" at bounding box center [743, 461] width 538 height 25
click at [673, 462] on div "13:09" at bounding box center [743, 461] width 538 height 25
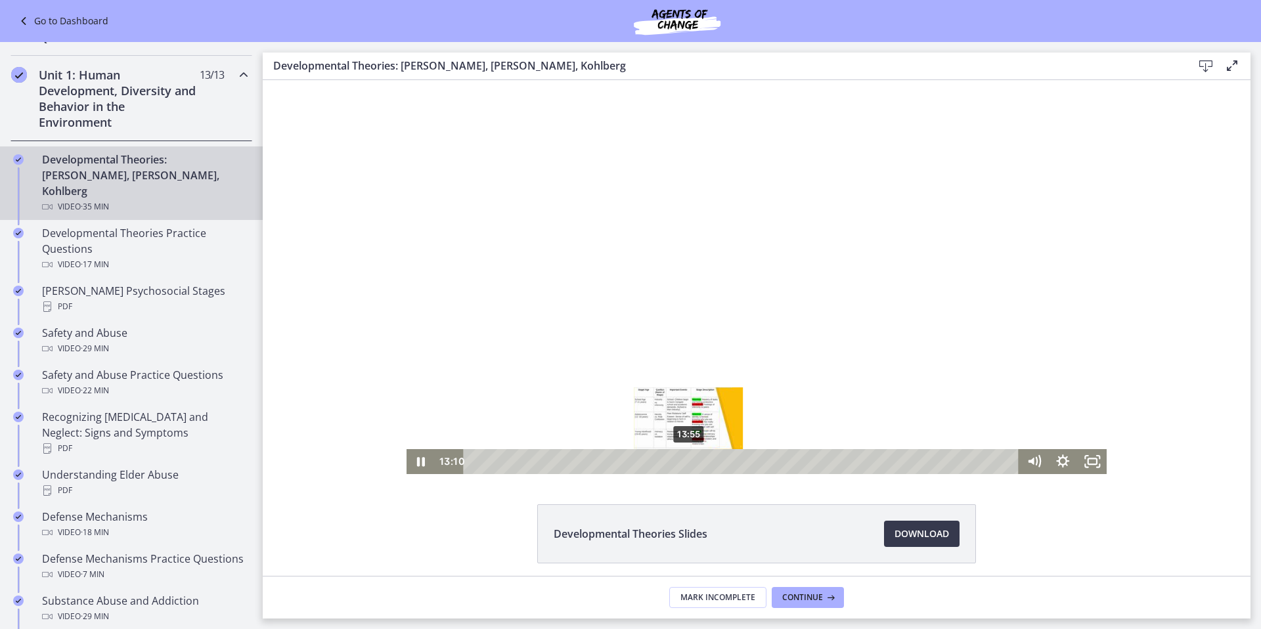
click at [686, 464] on div "13:55" at bounding box center [743, 461] width 538 height 25
click at [415, 466] on icon "Pause" at bounding box center [421, 461] width 29 height 25
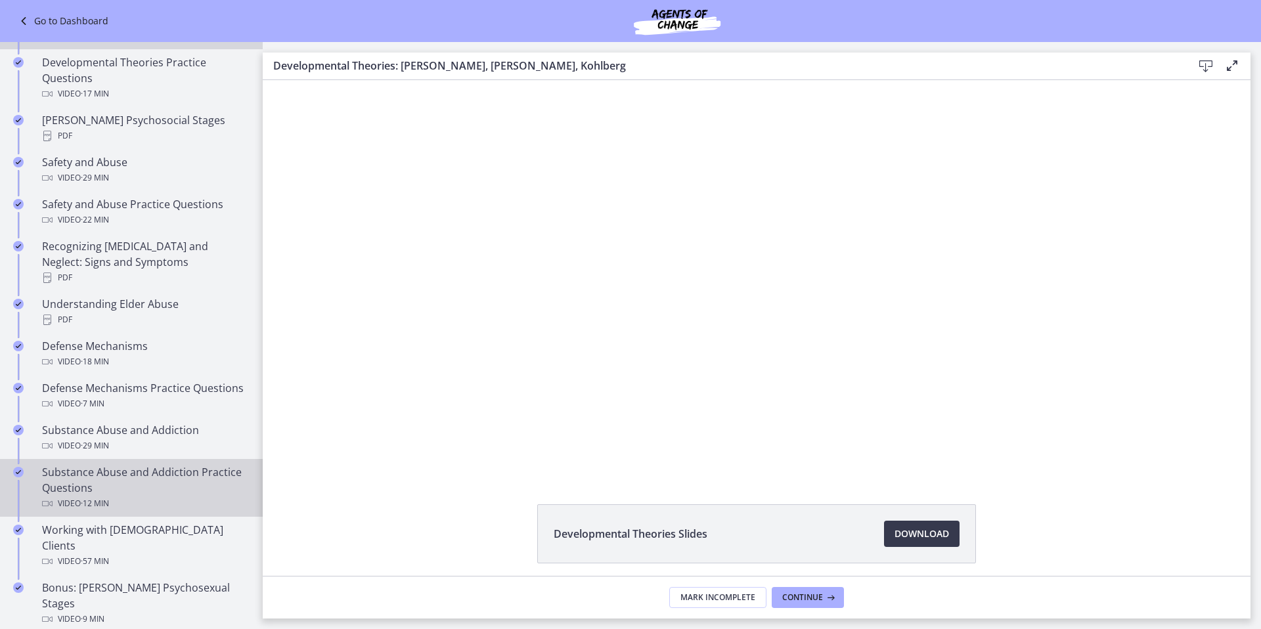
scroll to position [472, 0]
click at [148, 491] on div "Substance Abuse and Addiction Practice Questions Video · 12 min" at bounding box center [144, 485] width 205 height 47
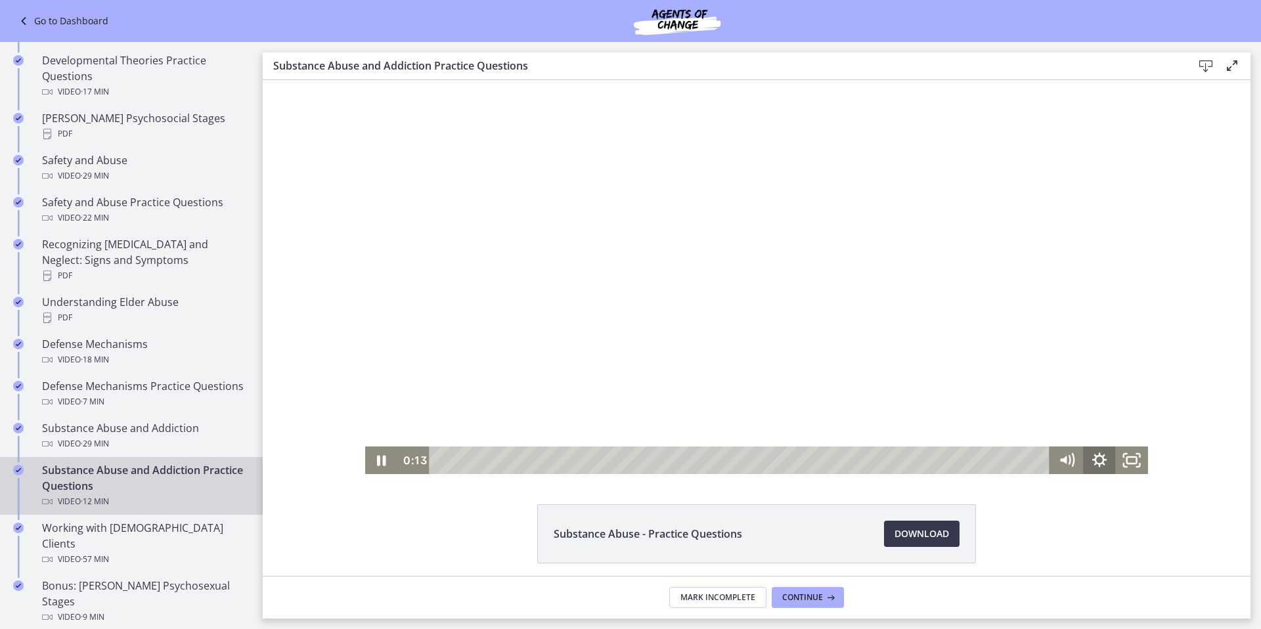
click at [1094, 460] on icon "Show settings menu" at bounding box center [1099, 461] width 33 height 28
click at [1099, 403] on span "1.75x" at bounding box center [1119, 405] width 41 height 28
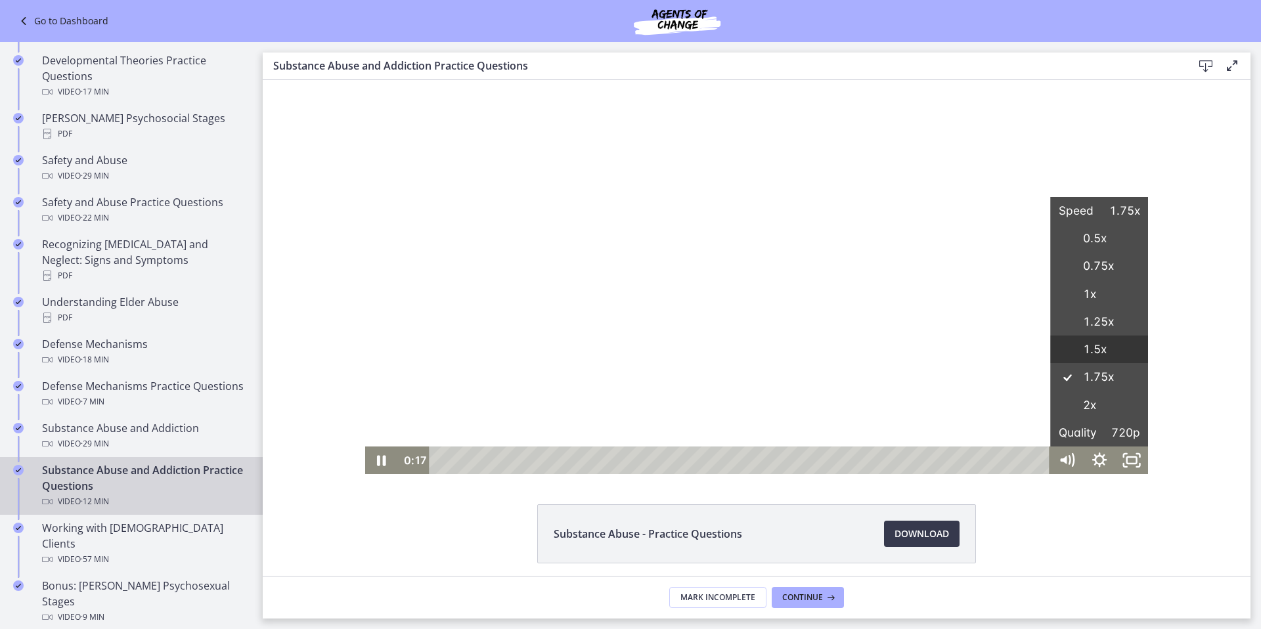
click at [1101, 342] on label "1.5x" at bounding box center [1099, 350] width 98 height 28
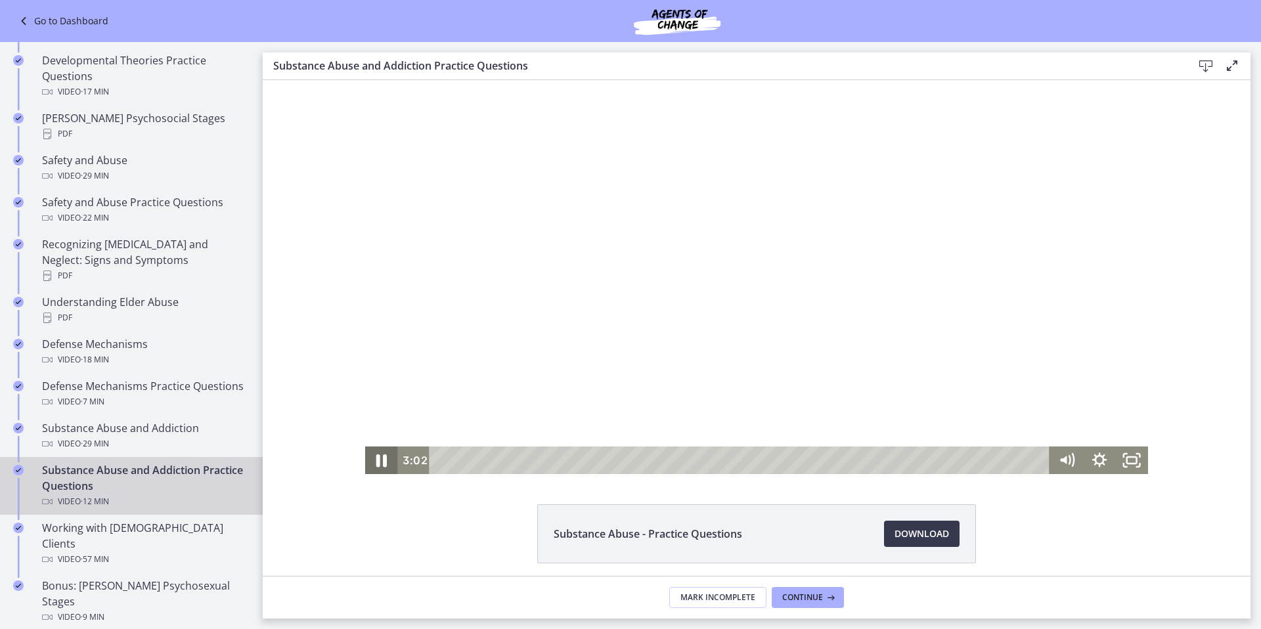
click at [379, 467] on icon "Pause" at bounding box center [381, 460] width 39 height 33
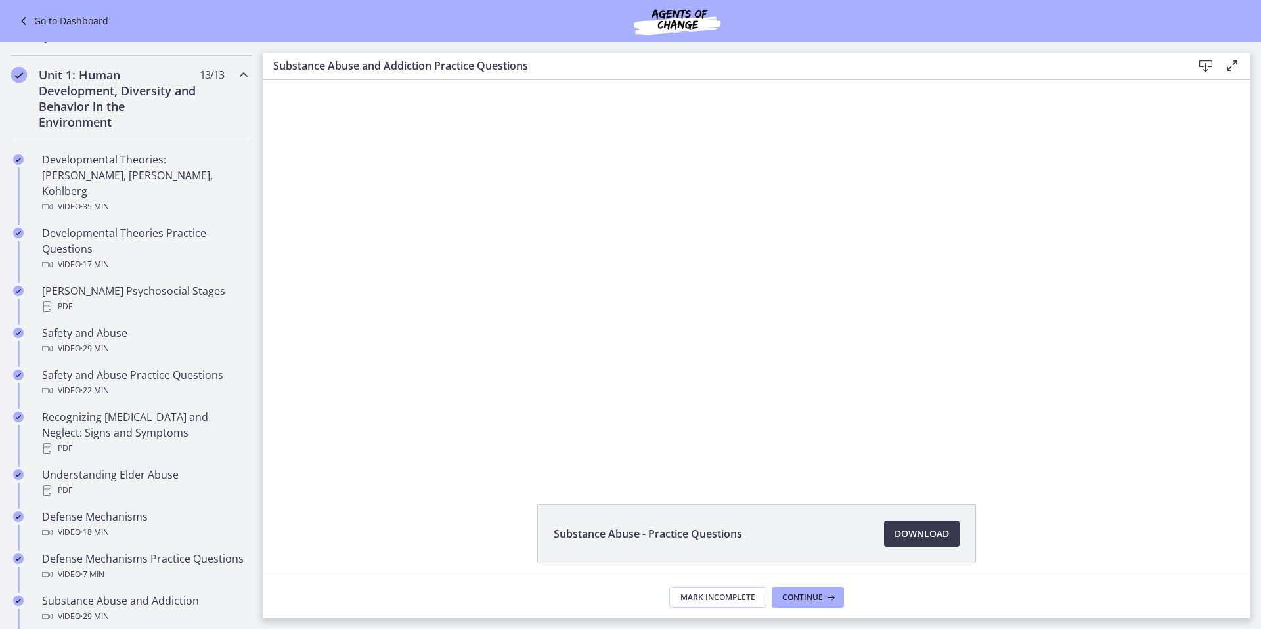
scroll to position [152, 0]
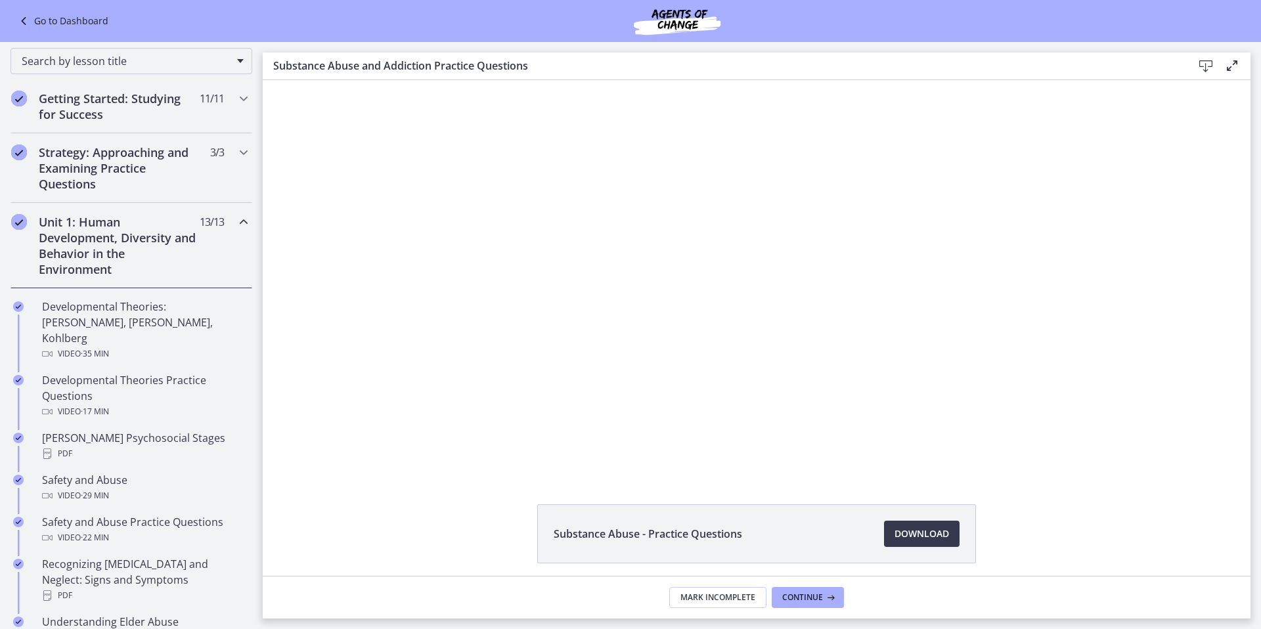
click at [100, 236] on h2 "Unit 1: Human Development, Diversity and Behavior in the Environment" at bounding box center [119, 245] width 160 height 63
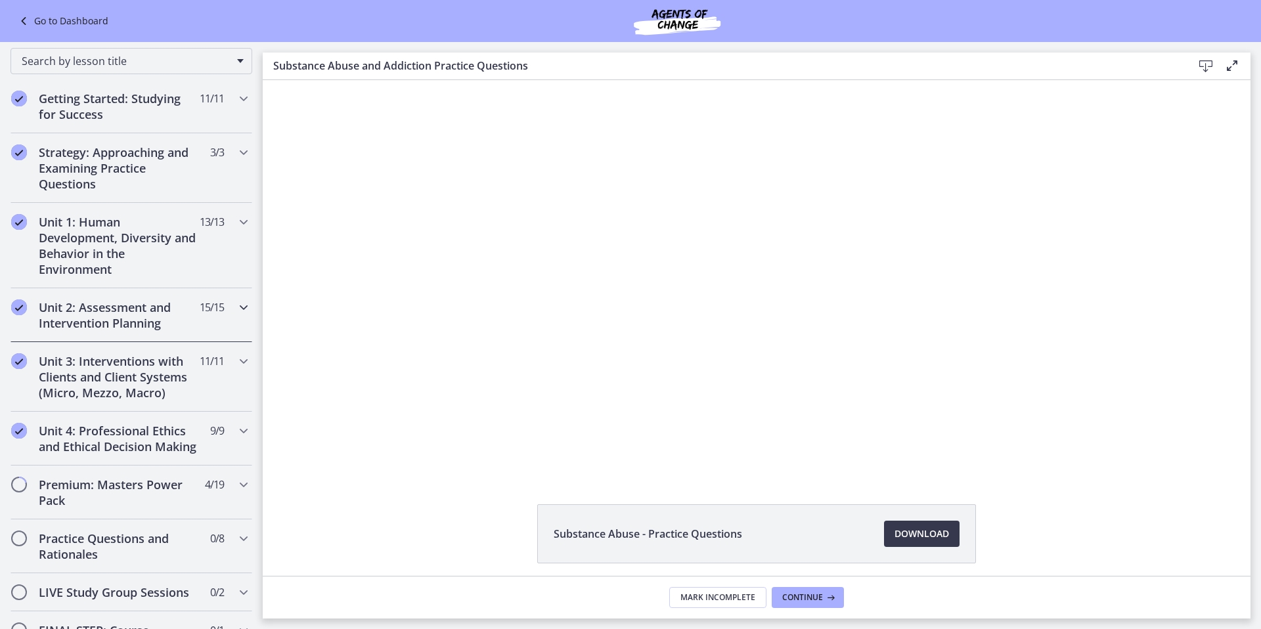
click at [165, 318] on h2 "Unit 2: Assessment and Intervention Planning" at bounding box center [119, 315] width 160 height 32
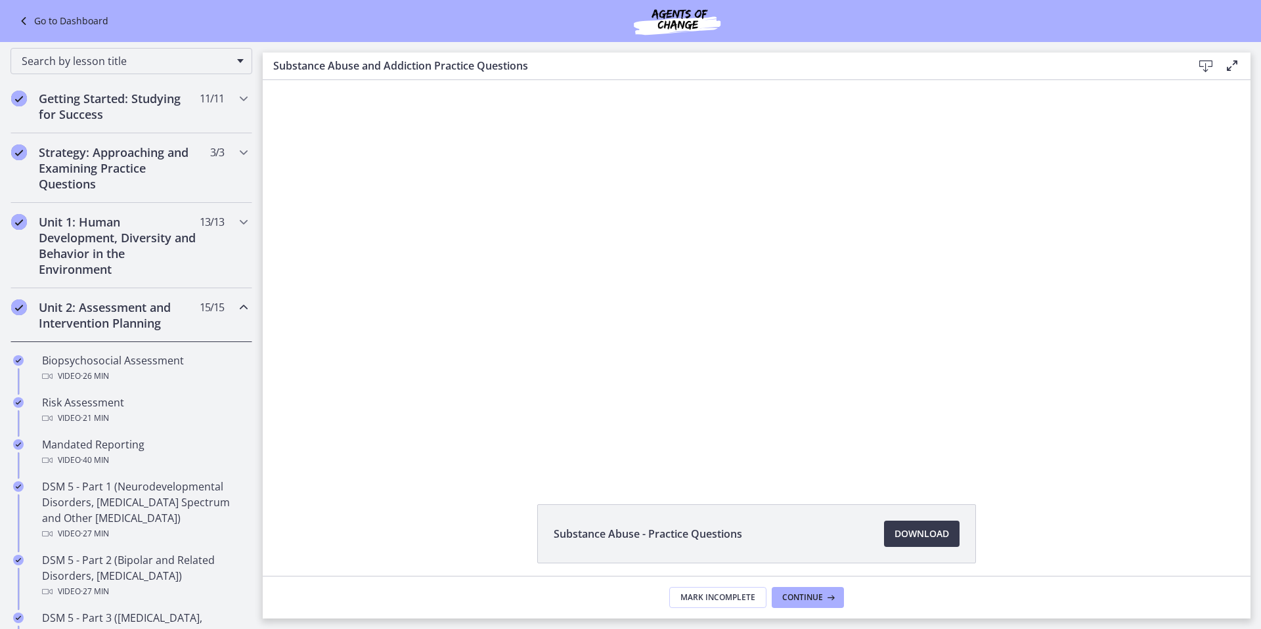
click at [166, 318] on h2 "Unit 2: Assessment and Intervention Planning" at bounding box center [119, 315] width 160 height 32
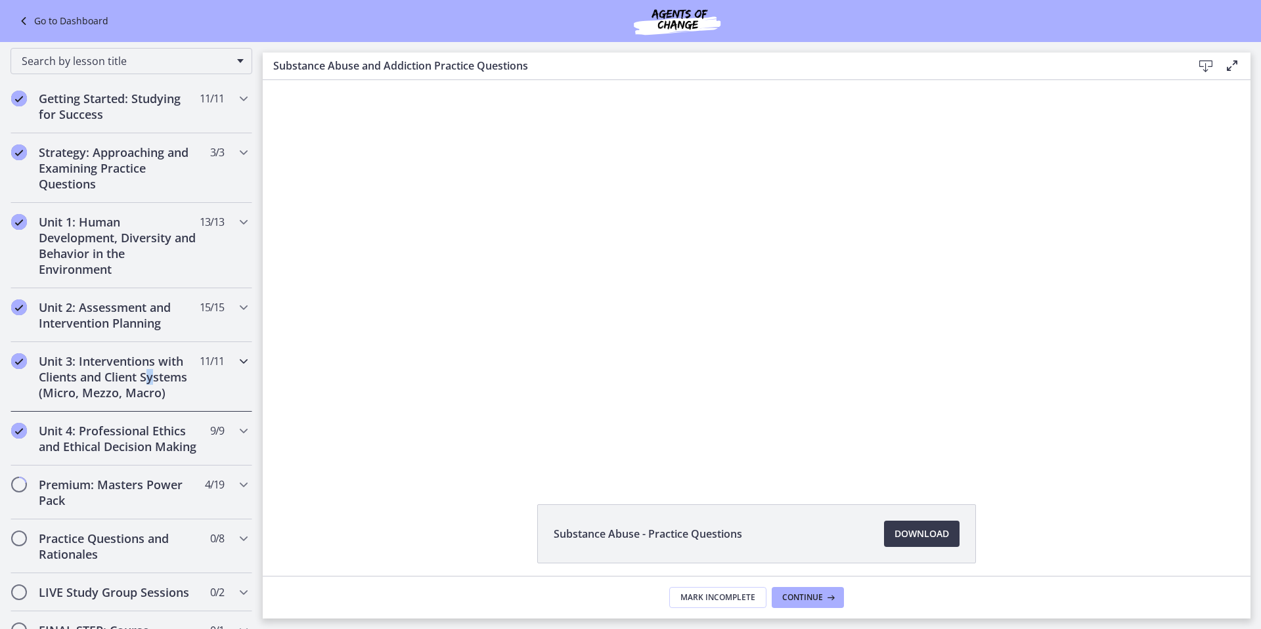
click at [153, 378] on h2 "Unit 3: Interventions with Clients and Client Systems (Micro, Mezzo, Macro)" at bounding box center [119, 376] width 160 height 47
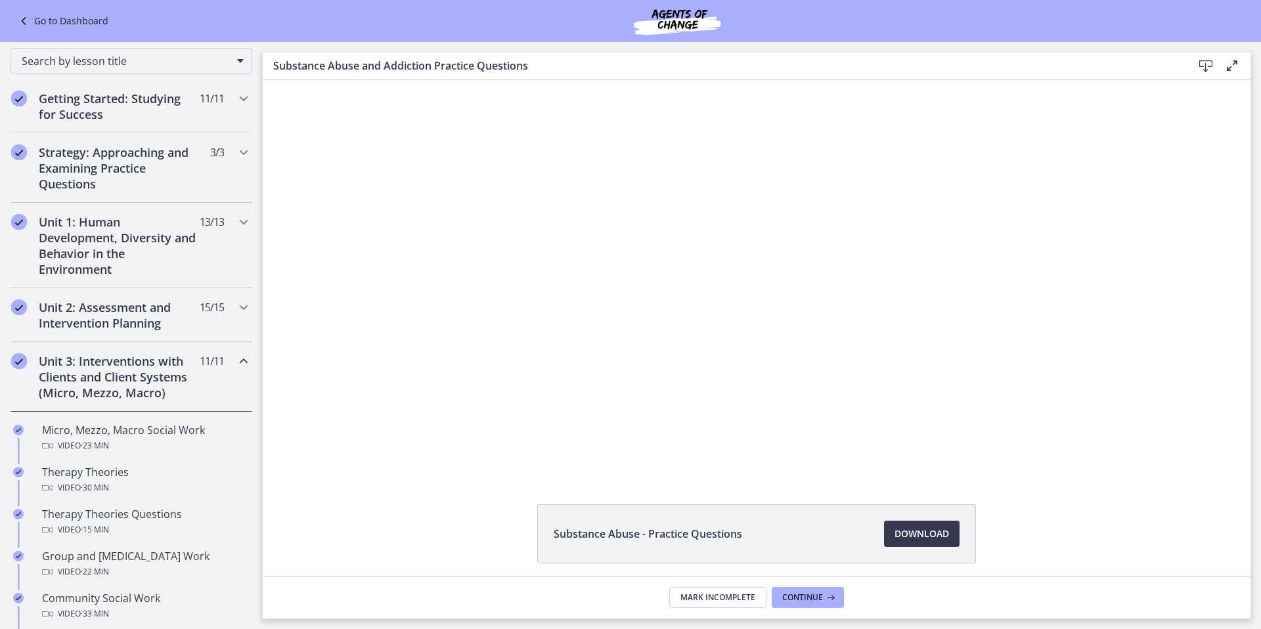
click at [156, 381] on h2 "Unit 3: Interventions with Clients and Client Systems (Micro, Mezzo, Macro)" at bounding box center [119, 376] width 160 height 47
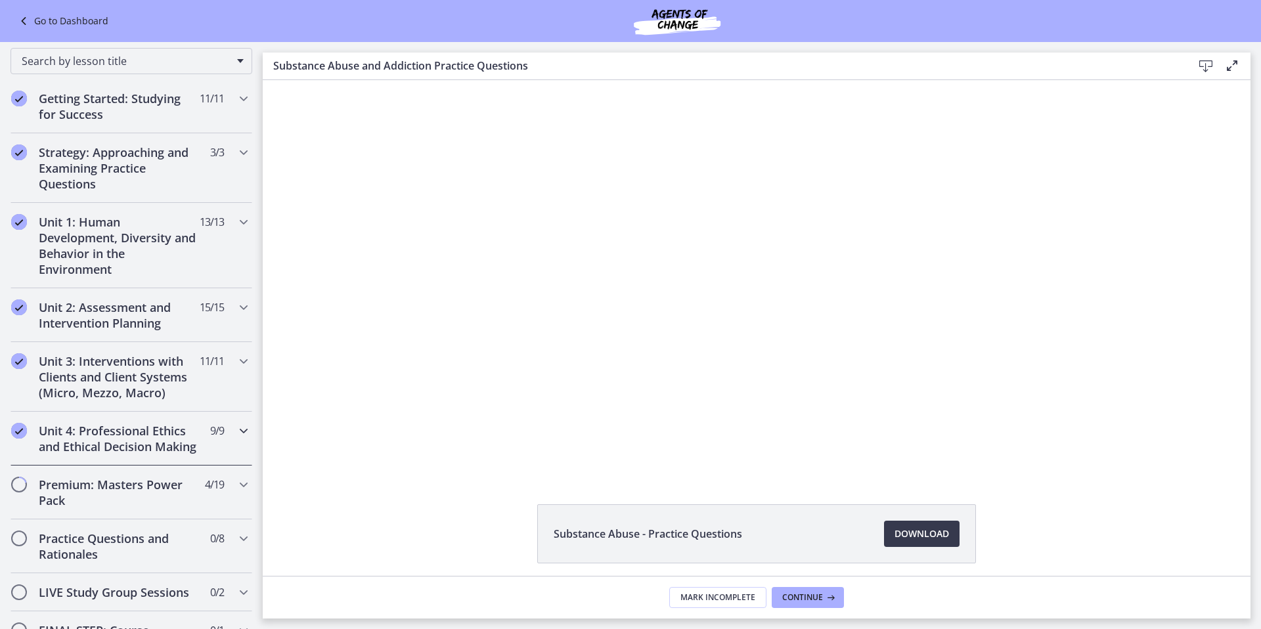
click at [144, 445] on h2 "Unit 4: Professional Ethics and Ethical Decision Making" at bounding box center [119, 439] width 160 height 32
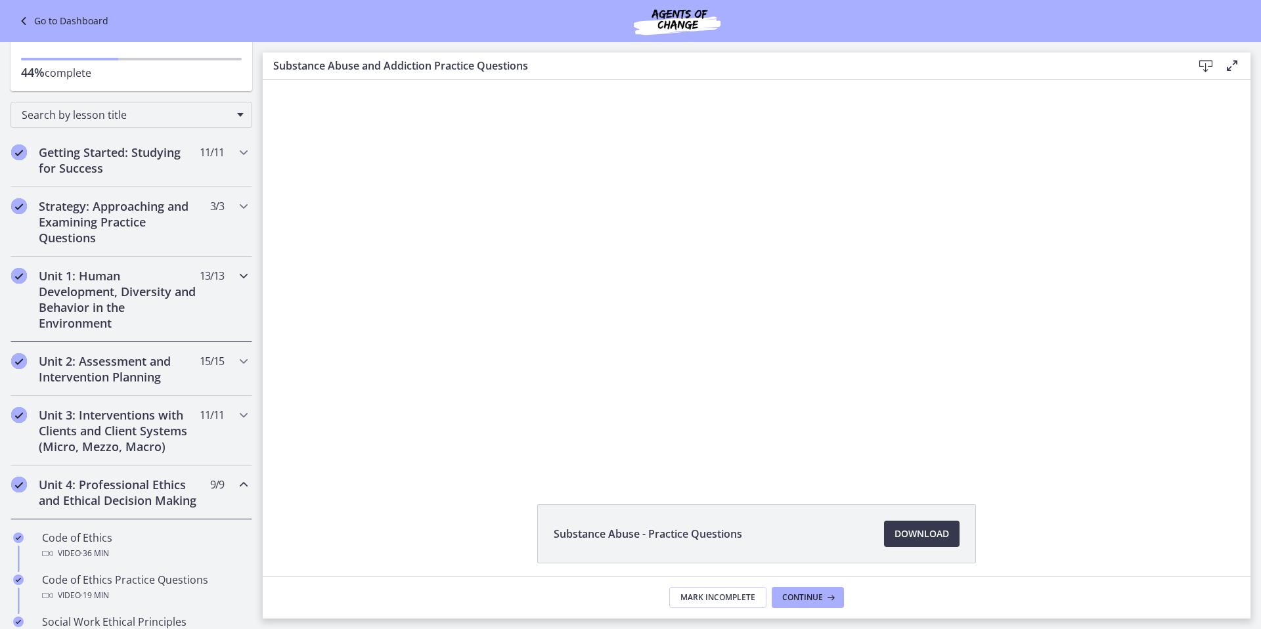
scroll to position [0, 0]
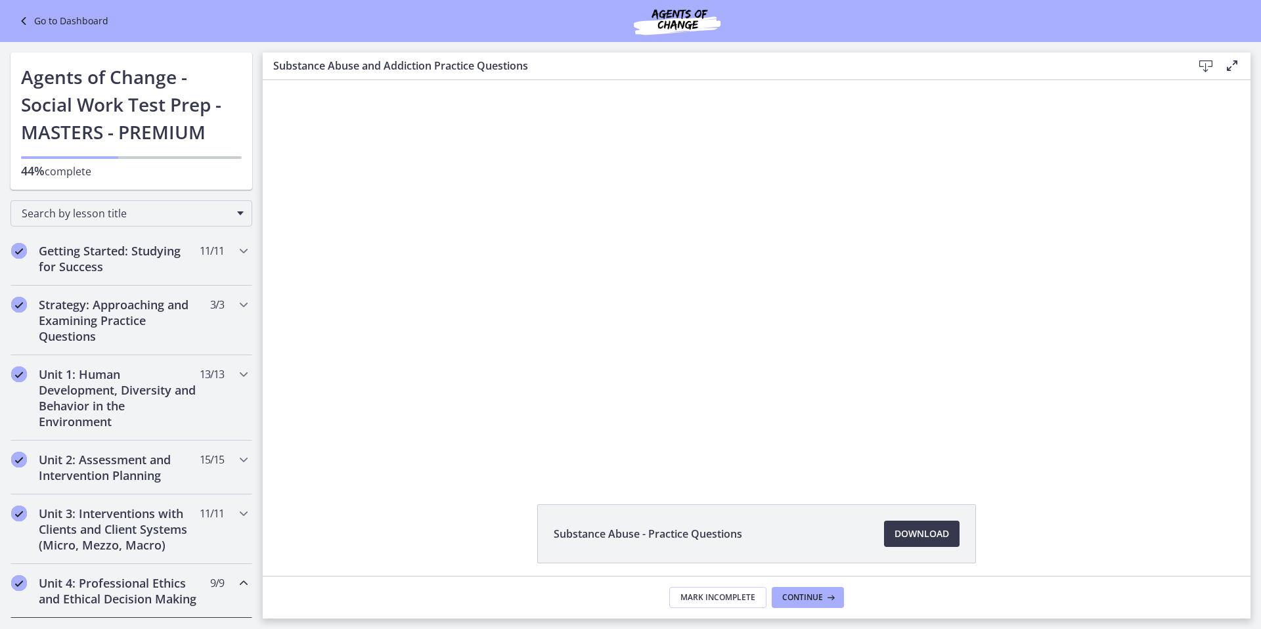
click at [39, 22] on link "Go to Dashboard" at bounding box center [62, 21] width 93 height 16
